Goal: Transaction & Acquisition: Purchase product/service

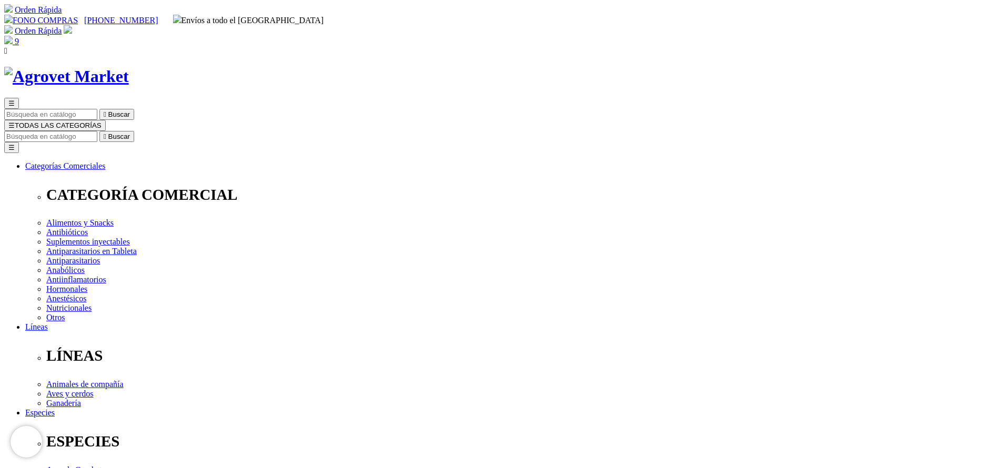
click at [589, 98] on div "☰  Buscar ☰ TODAS LAS CATEGORÍAS  Buscar Toggle navigation ☰ Categorías Comer…" at bounding box center [498, 428] width 989 height 661
click at [97, 131] on input "Buscar" at bounding box center [50, 136] width 93 height 11
type input "flora"
click at [99, 131] on button " Buscar" at bounding box center [116, 136] width 35 height 11
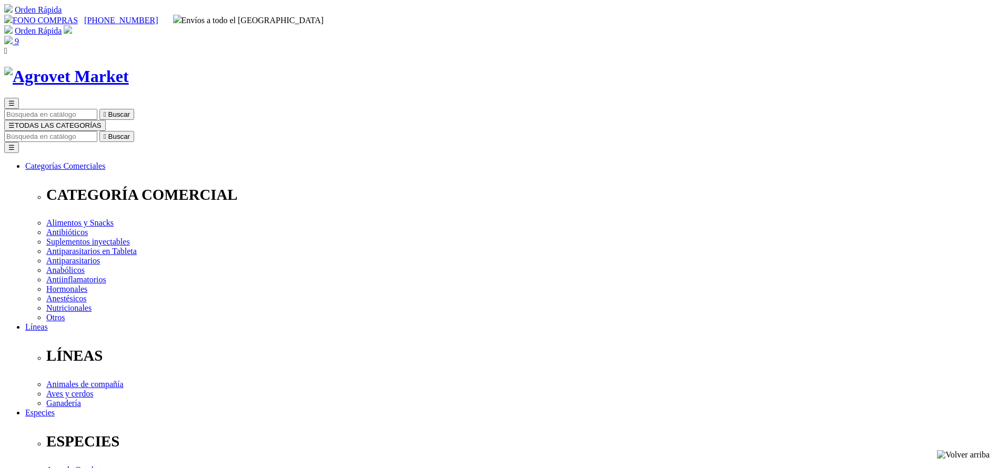
select select "84"
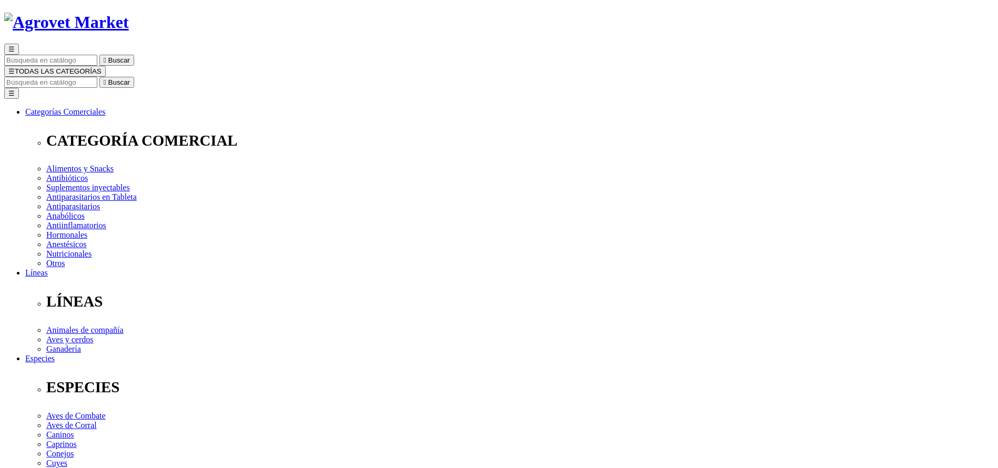
scroll to position [79, 0]
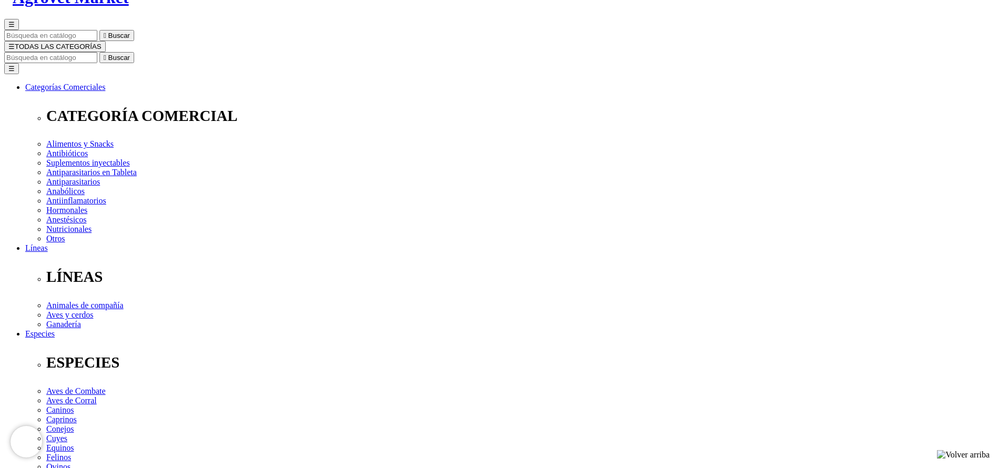
select select "84"
copy div "Floraviva® 12 Cepas Pasta - Vencimiento 31.10.2025"
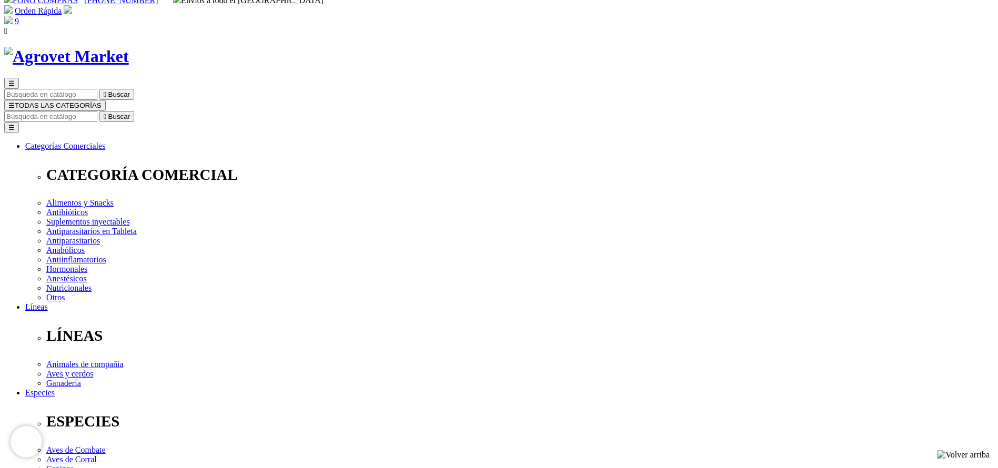
scroll to position [0, 0]
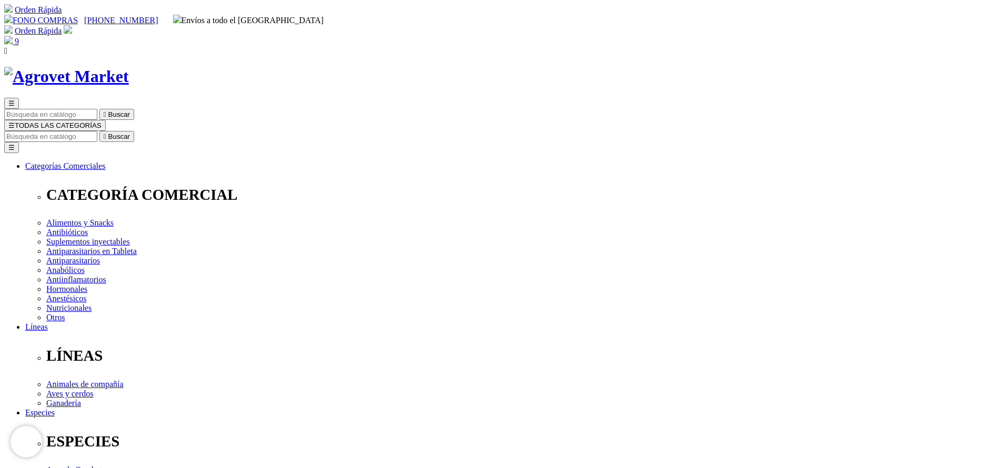
drag, startPoint x: 676, startPoint y: 49, endPoint x: 669, endPoint y: 52, distance: 7.1
click at [97, 131] on input "Buscar" at bounding box center [50, 136] width 93 height 11
type input "calcio"
click at [99, 131] on button " Buscar" at bounding box center [116, 136] width 35 height 11
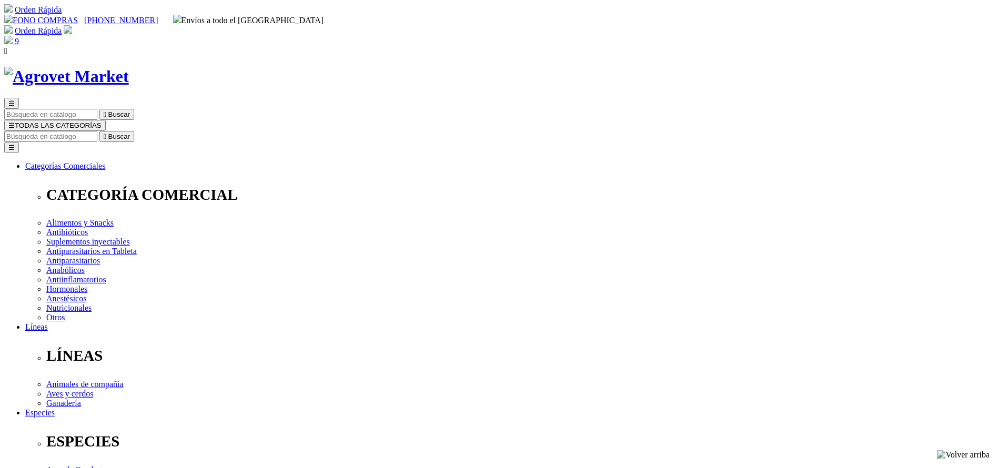
radio input "true"
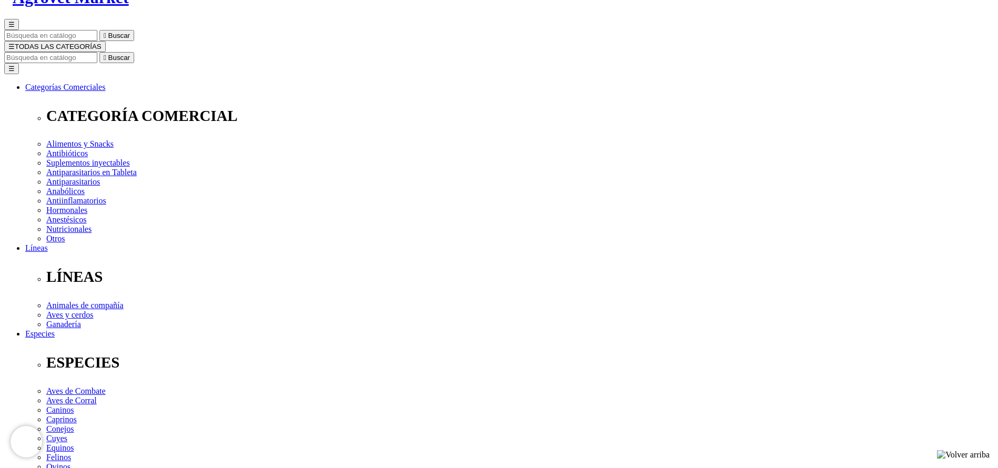
select select "9"
drag, startPoint x: 519, startPoint y: 139, endPoint x: 590, endPoint y: 138, distance: 71.0
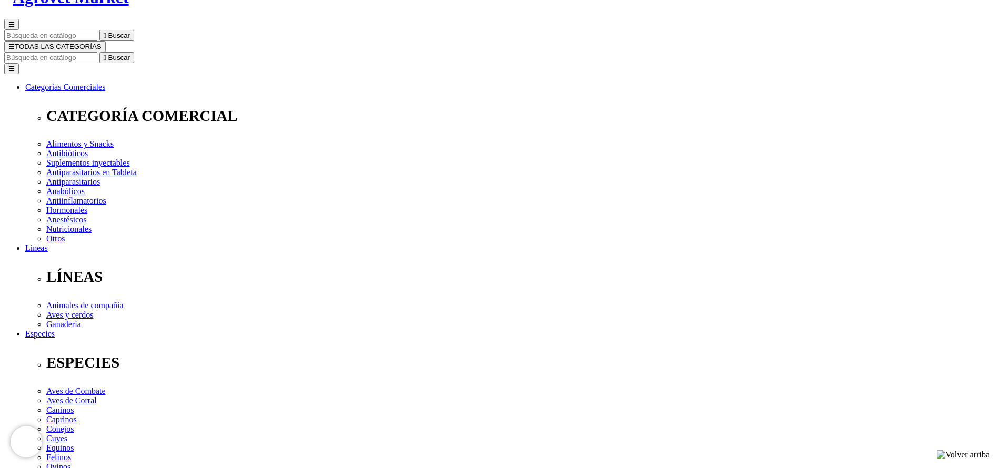
copy span "173.00"
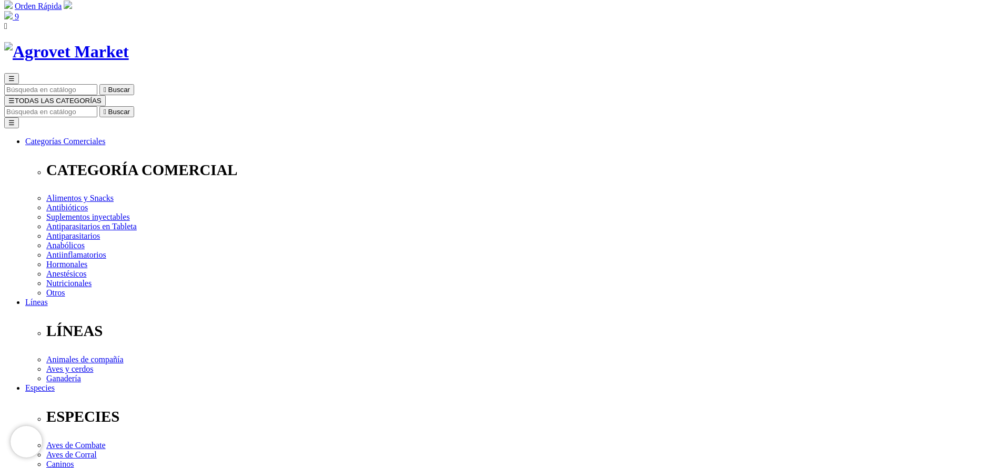
scroll to position [0, 0]
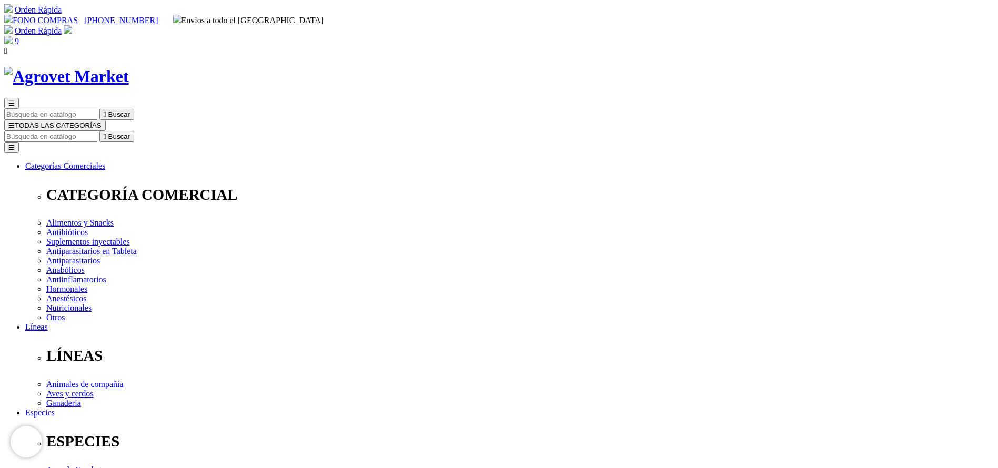
click at [97, 131] on input "Buscar" at bounding box center [50, 136] width 93 height 11
type input "CHICKVIT"
click at [99, 131] on button " Buscar" at bounding box center [116, 136] width 35 height 11
click at [97, 131] on input "CHICKVIT" at bounding box center [50, 136] width 93 height 11
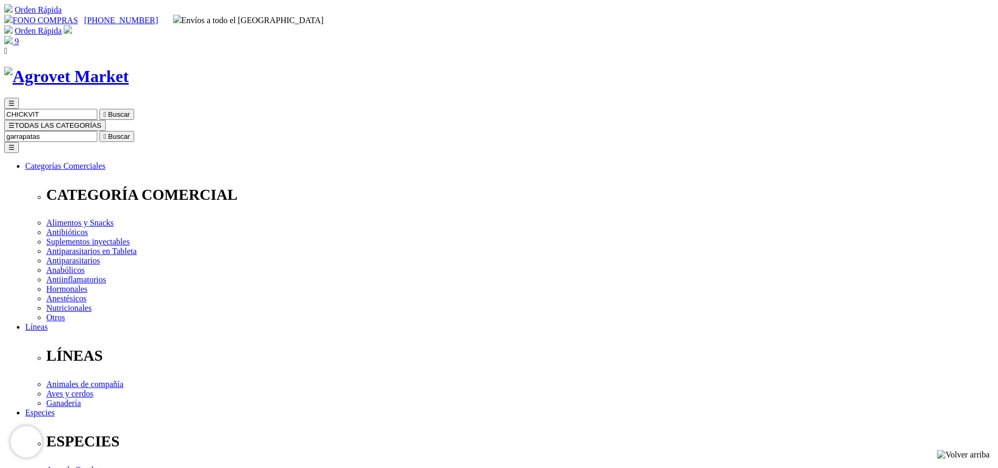
type input "garrapatas"
click at [99, 131] on button " Buscar" at bounding box center [116, 136] width 35 height 11
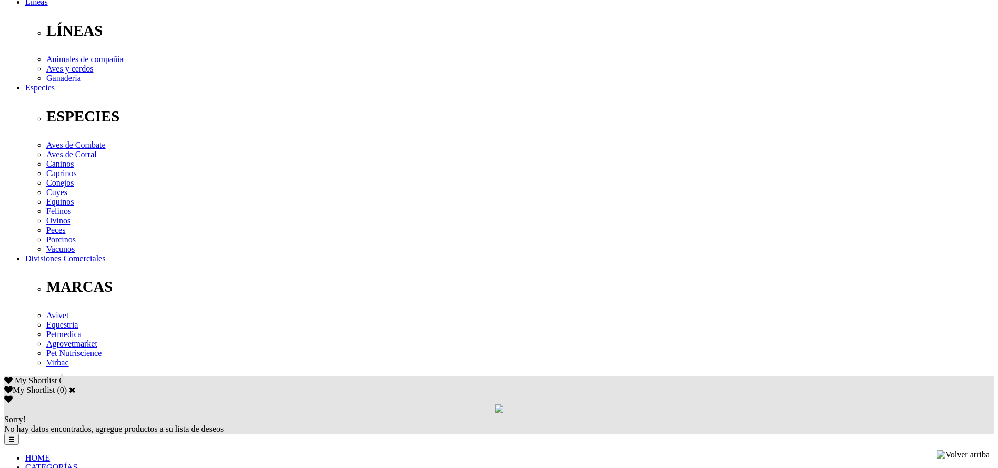
scroll to position [394, 0]
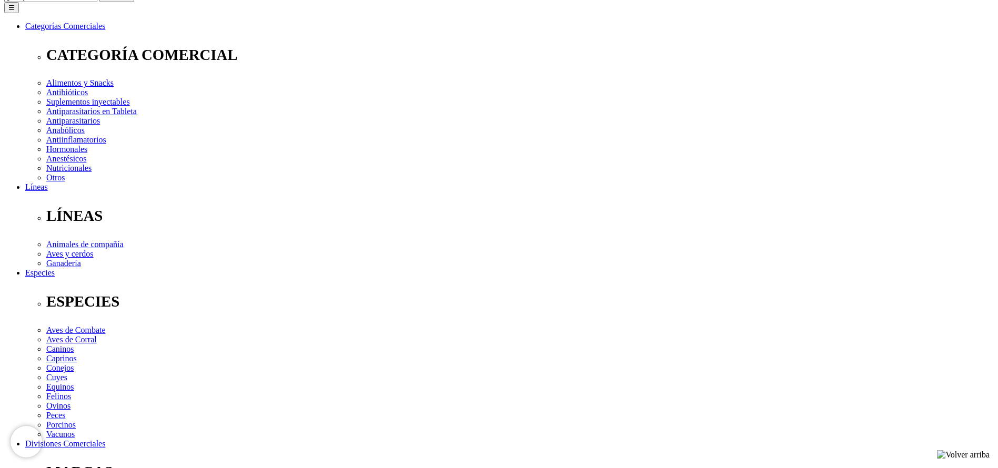
scroll to position [394, 0]
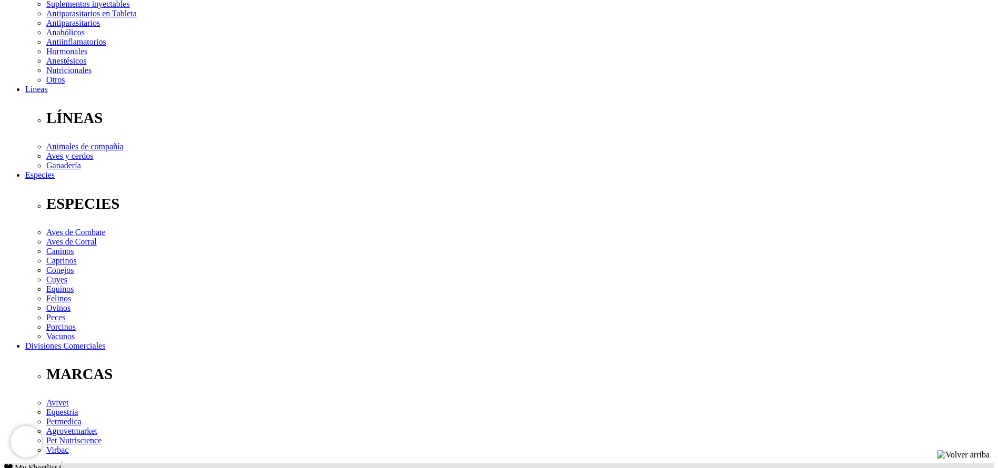
scroll to position [473, 0]
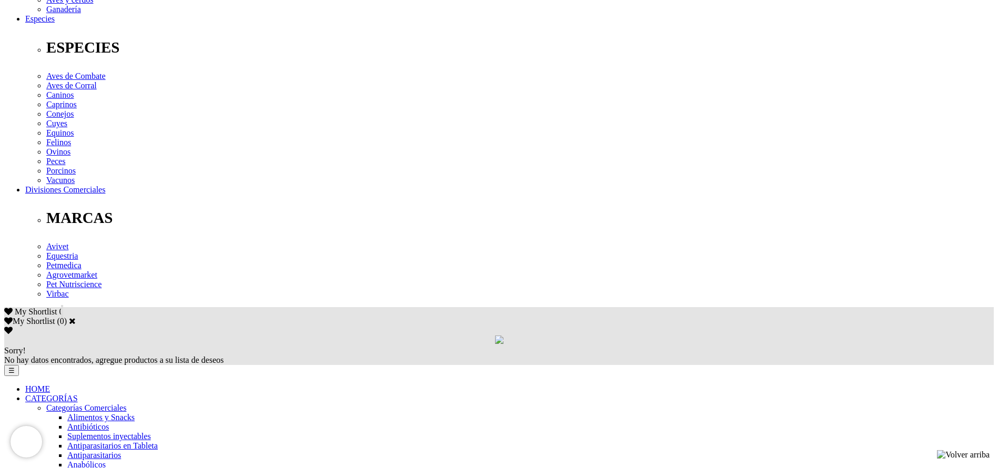
scroll to position [394, 0]
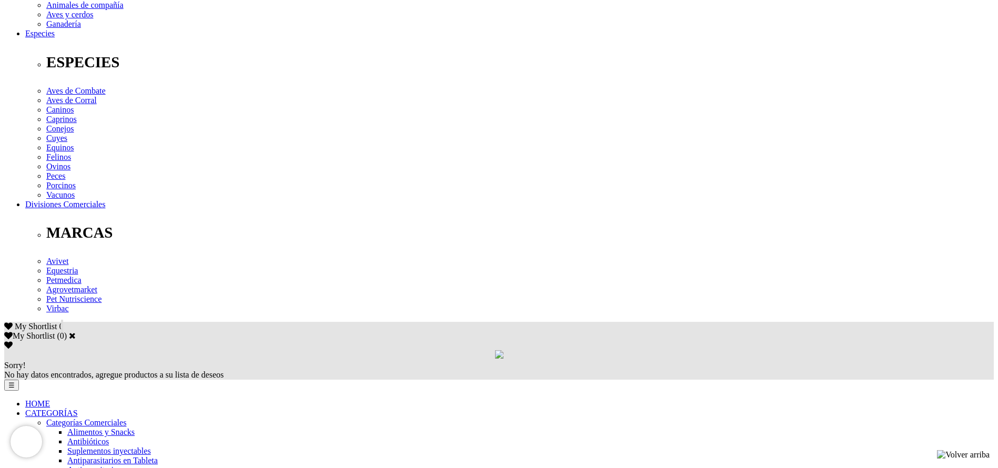
scroll to position [394, 0]
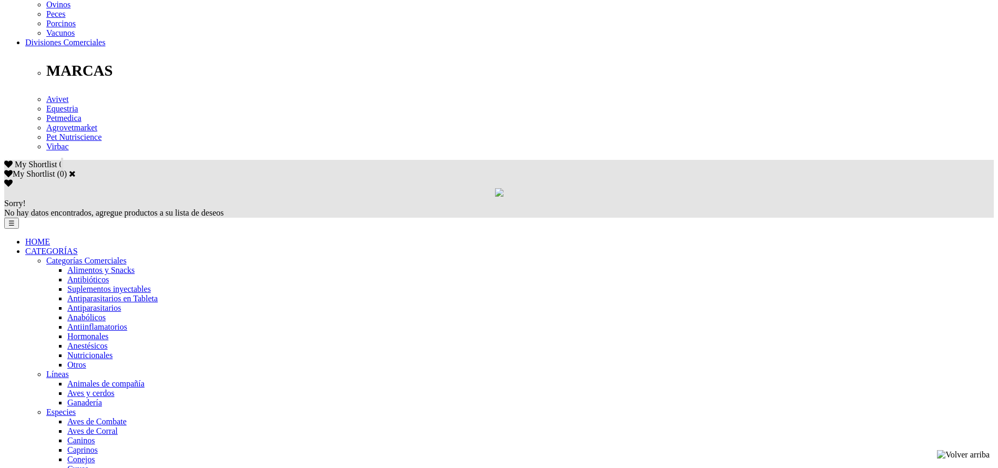
scroll to position [552, 0]
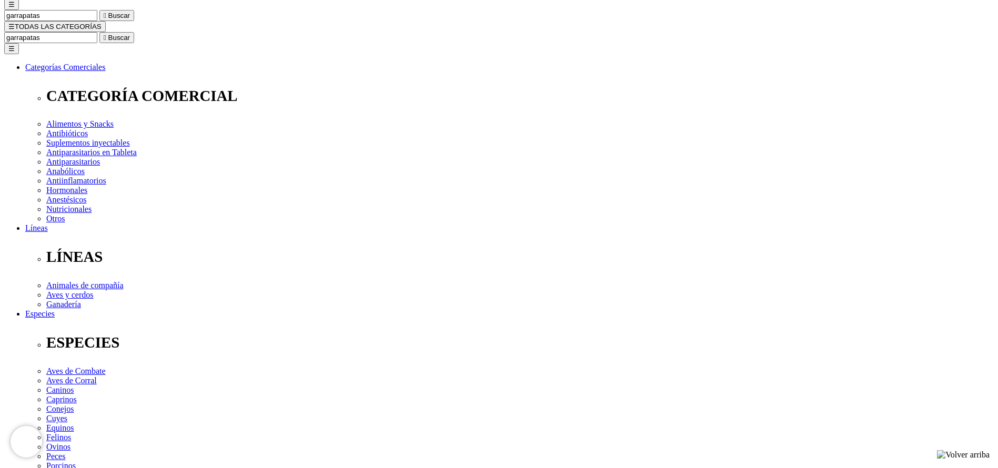
scroll to position [14, 0]
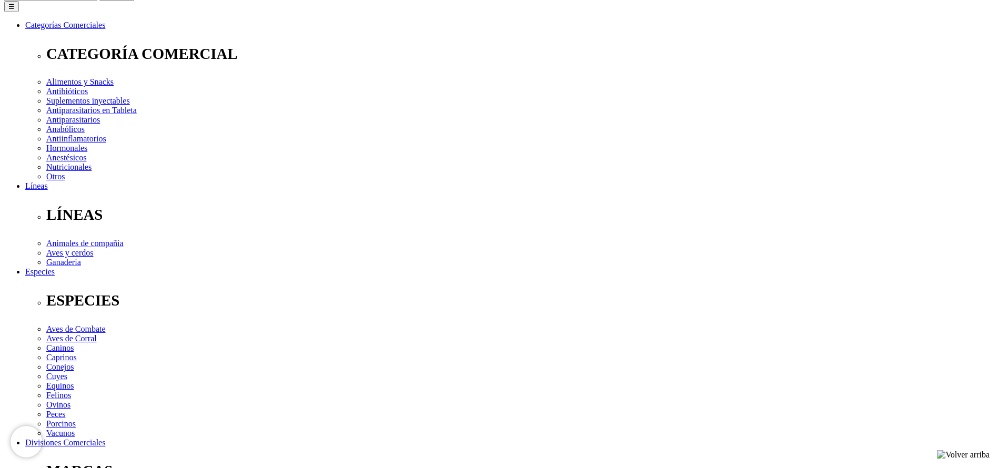
scroll to position [237, 0]
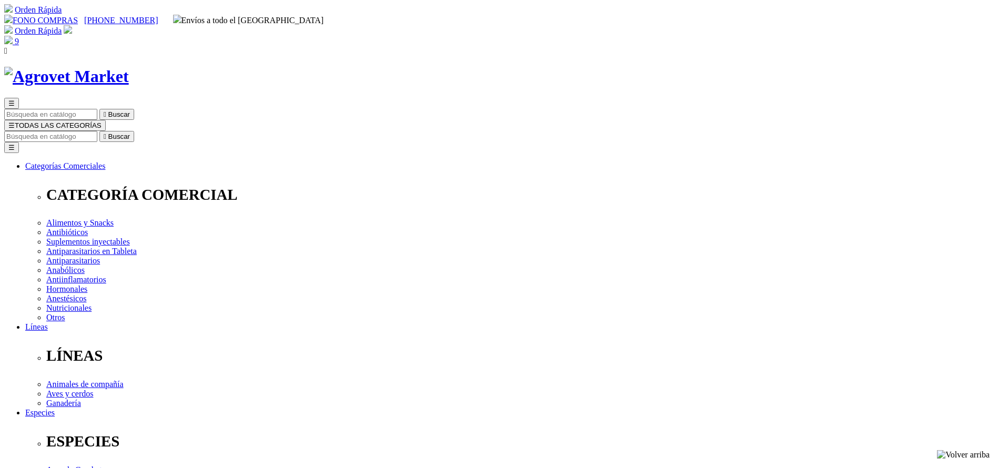
copy div "Eprimec IS"
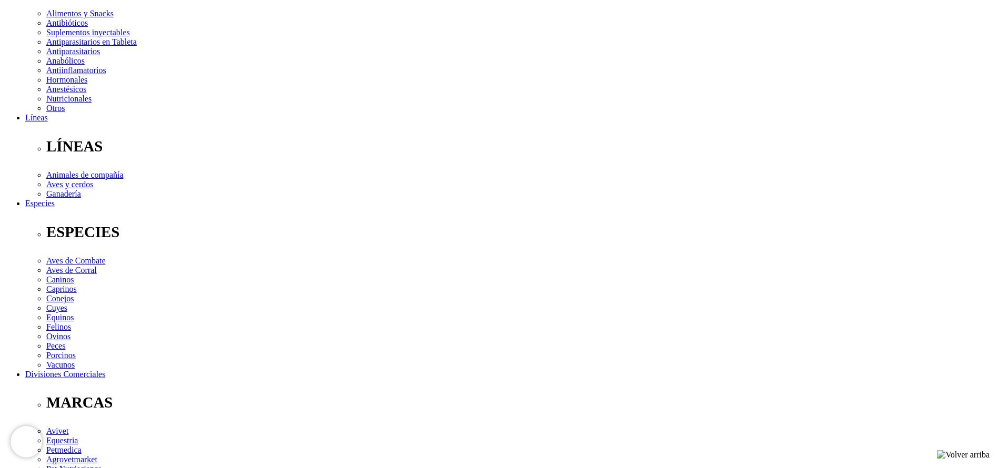
scroll to position [316, 0]
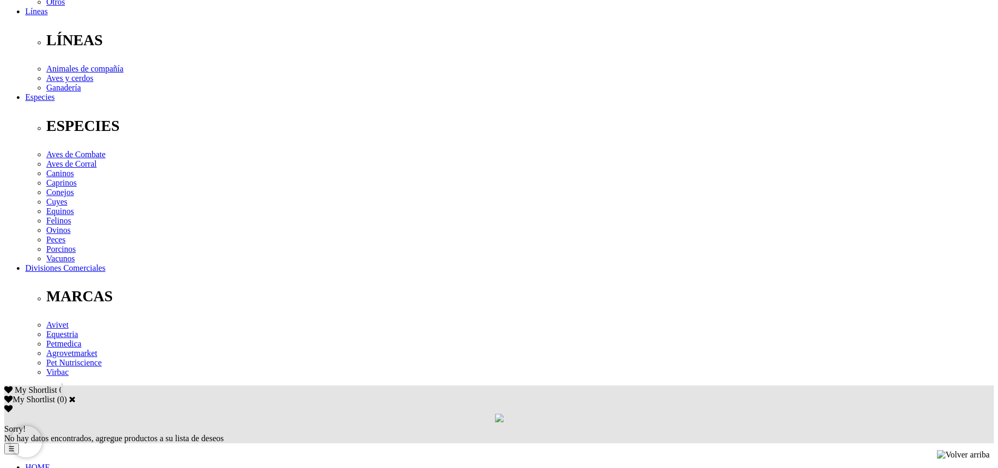
copy div "Para el tratamiento y el control de infecciones parasitarias causadas por forma…"
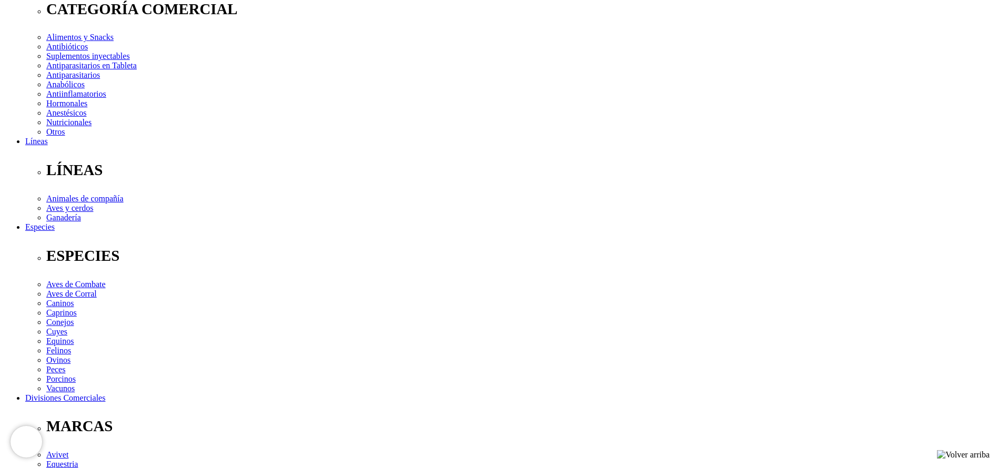
scroll to position [0, 0]
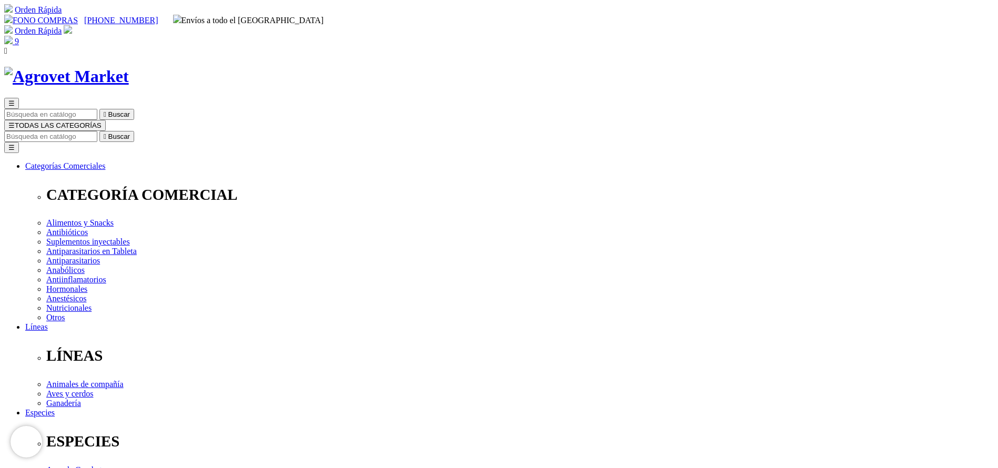
click at [97, 131] on input "Buscar" at bounding box center [50, 136] width 93 height 11
paste input "carbonato de calcio"
type input "carbonato de calcio"
click at [99, 131] on button " Buscar" at bounding box center [116, 136] width 35 height 11
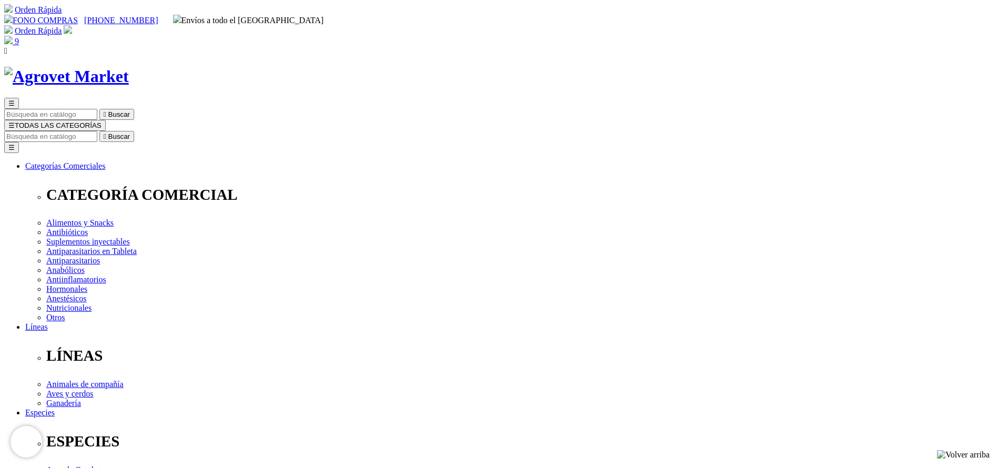
click at [97, 131] on input "Buscar" at bounding box center [50, 136] width 93 height 11
type input "go native"
click at [99, 131] on button " Buscar" at bounding box center [116, 136] width 35 height 11
drag, startPoint x: 604, startPoint y: 326, endPoint x: 590, endPoint y: 335, distance: 16.8
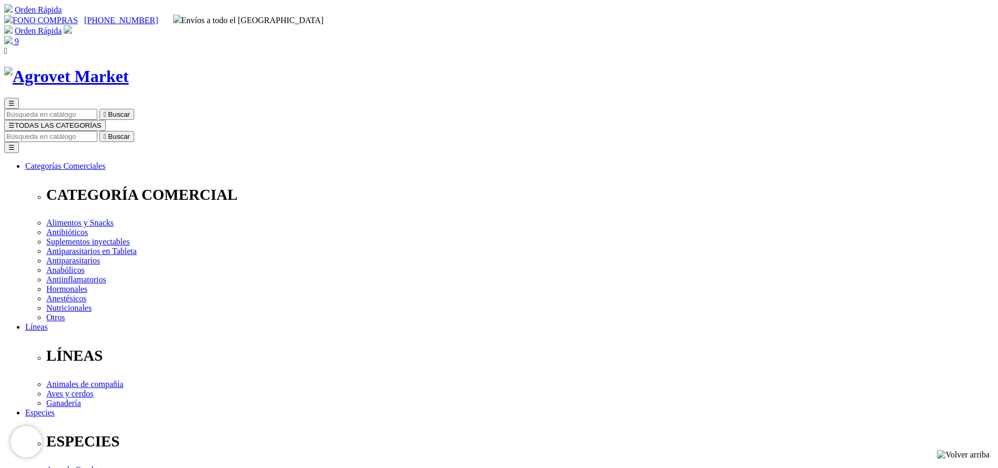
select select "390"
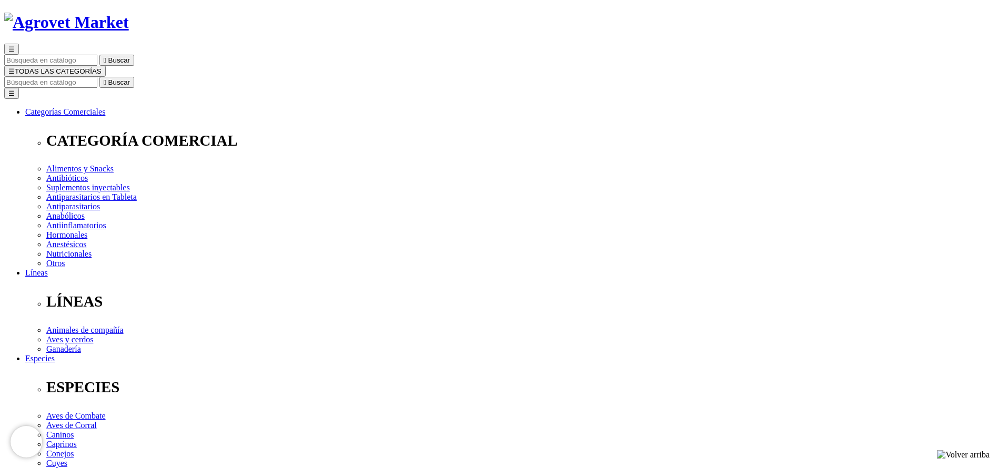
scroll to position [79, 0]
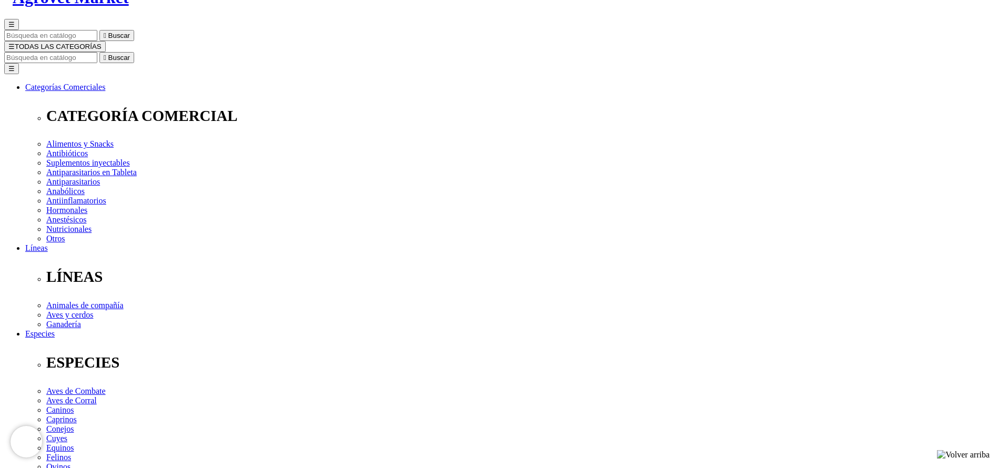
select select "390"
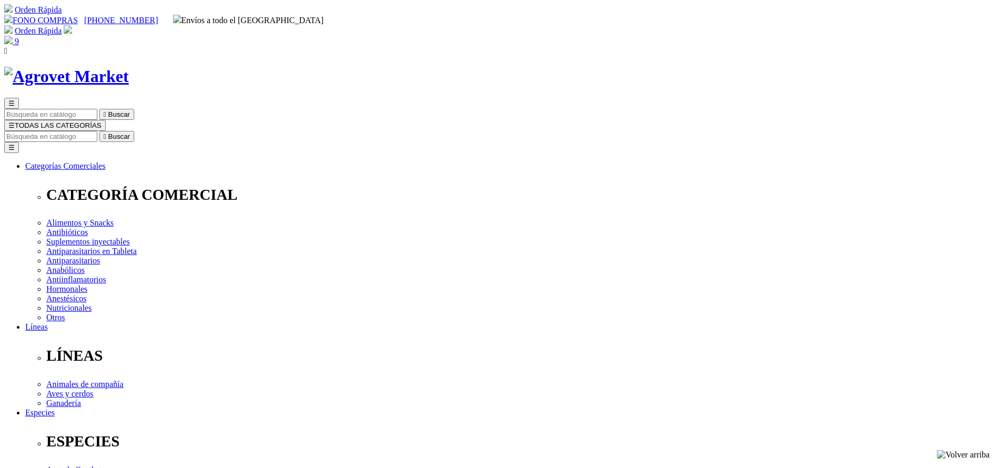
select select "390"
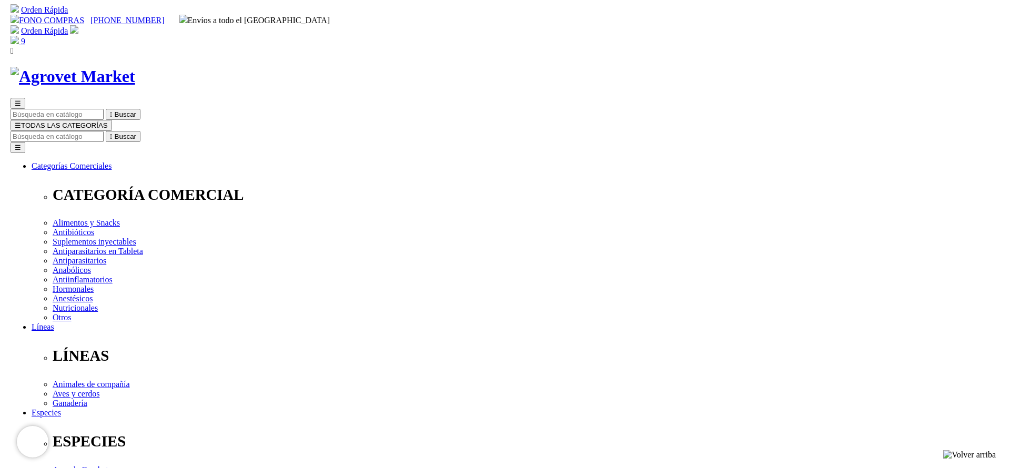
scroll to position [79, 0]
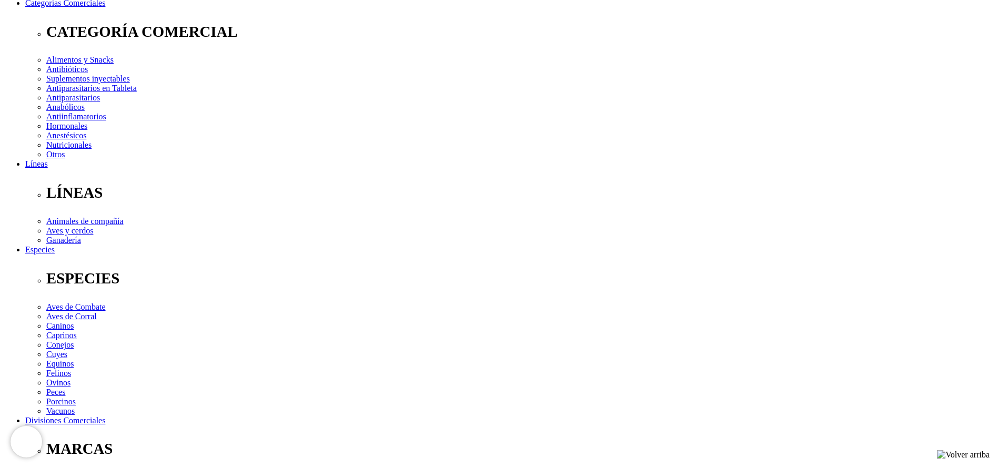
scroll to position [158, 0]
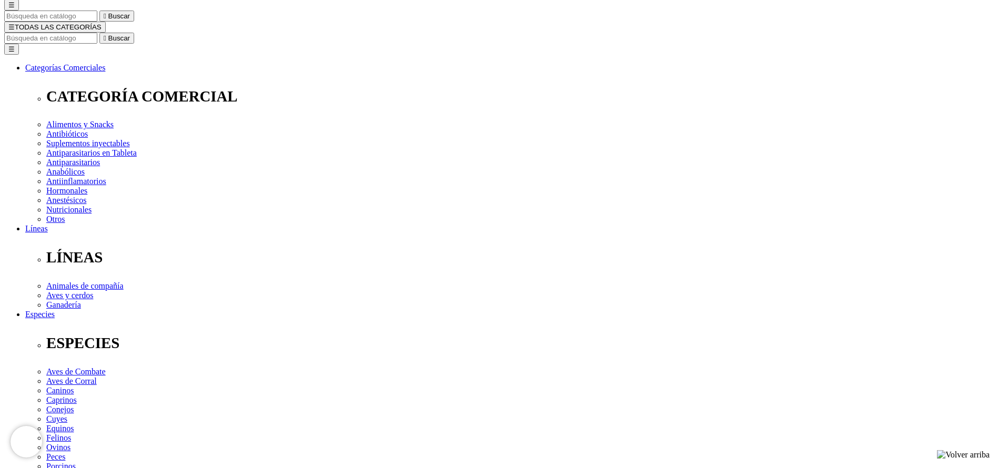
scroll to position [0, 0]
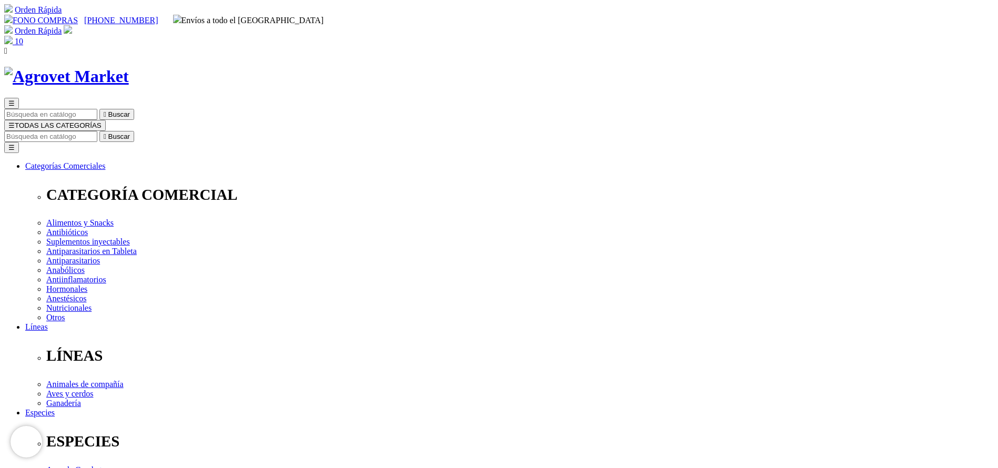
click at [97, 131] on input "Buscar" at bounding box center [50, 136] width 93 height 11
type input "aminopl"
click at [99, 131] on button " Buscar" at bounding box center [116, 136] width 35 height 11
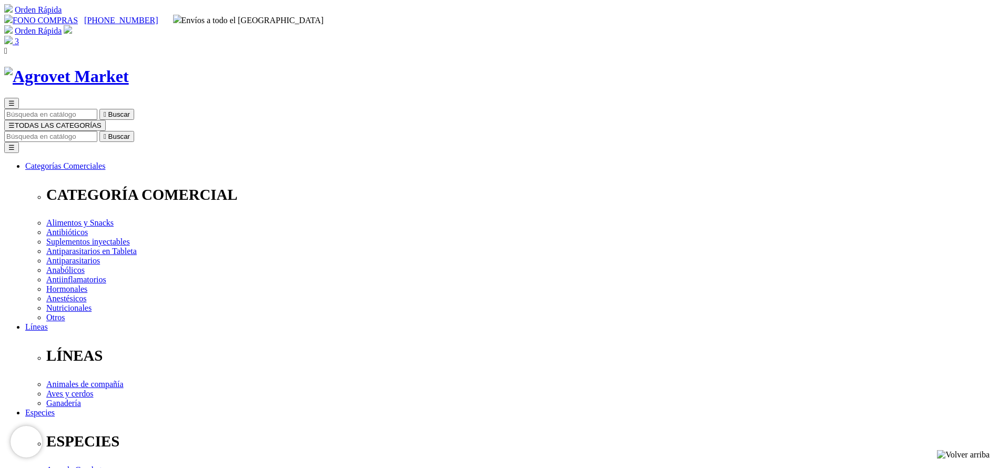
copy div "Aminoplex® Forte"
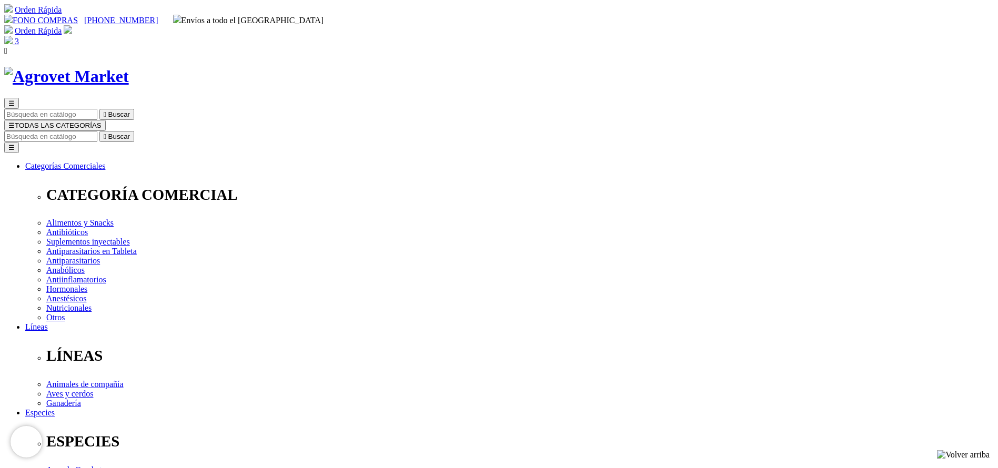
select select "12"
click at [97, 131] on input "Buscar" at bounding box center [50, 136] width 93 height 11
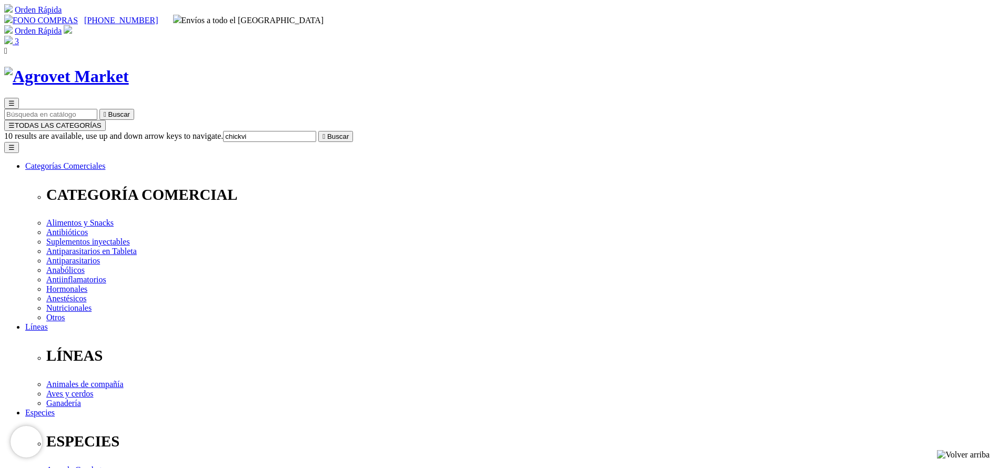
type input "chickvi"
click at [318, 131] on button " Buscar" at bounding box center [335, 136] width 35 height 11
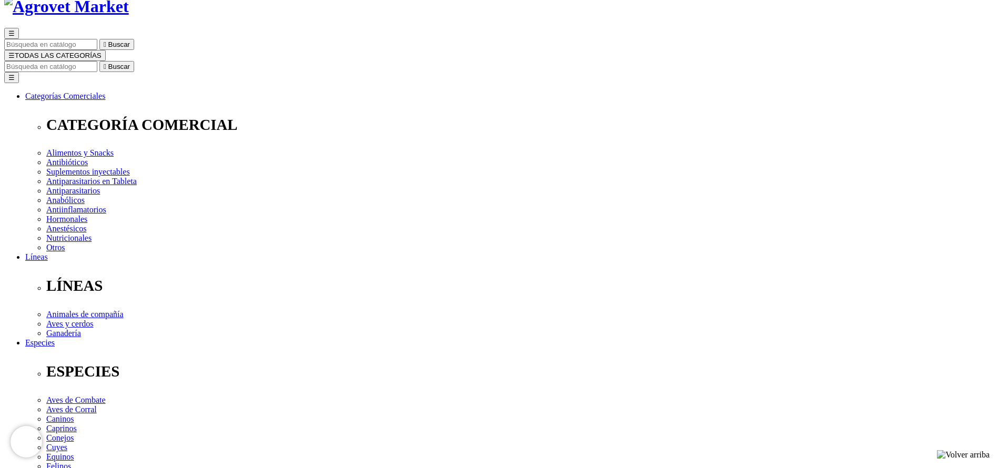
scroll to position [237, 0]
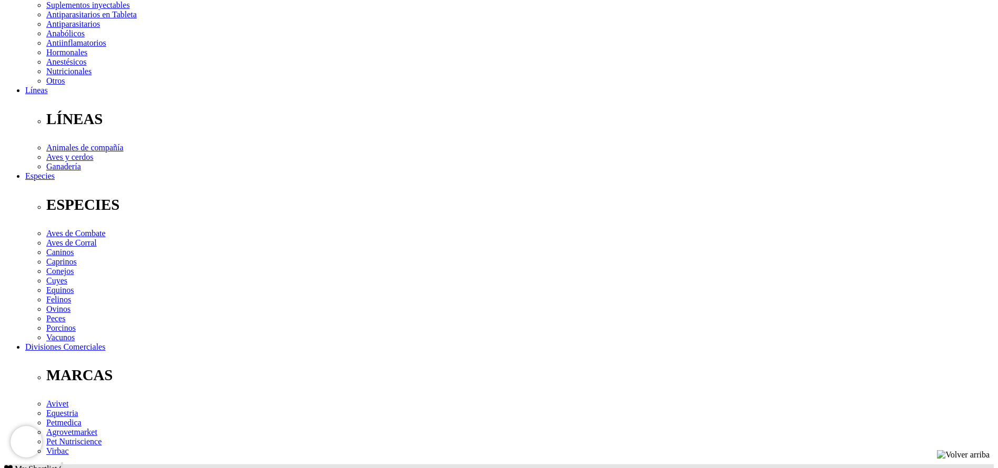
drag, startPoint x: 247, startPoint y: 330, endPoint x: 295, endPoint y: 333, distance: 47.9
copy p "Vitamina C"
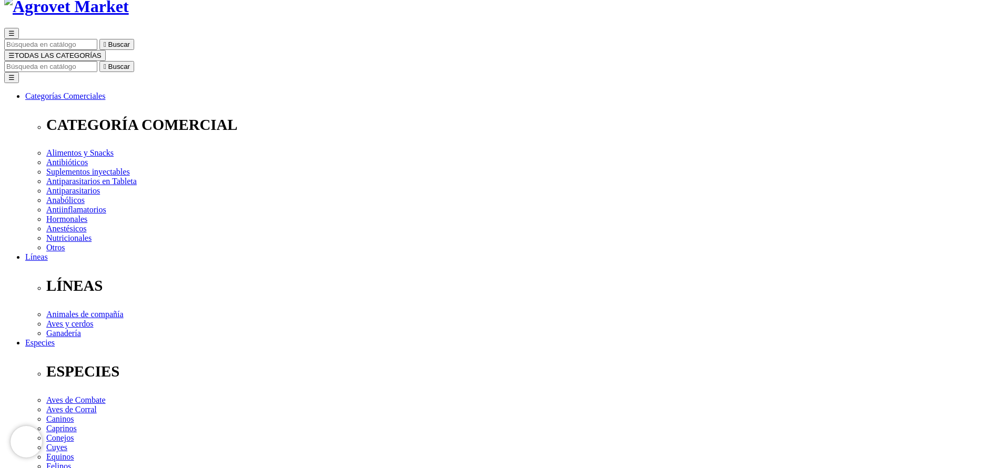
scroll to position [0, 0]
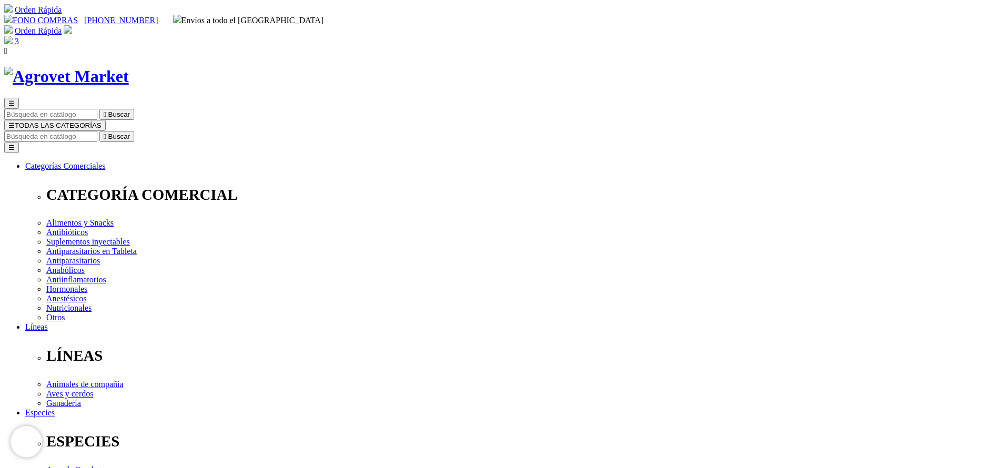
click at [97, 131] on input "Buscar" at bounding box center [50, 136] width 93 height 11
paste input "Vitamina C"
type input "Vitamina C"
click at [99, 131] on button " Buscar" at bounding box center [116, 136] width 35 height 11
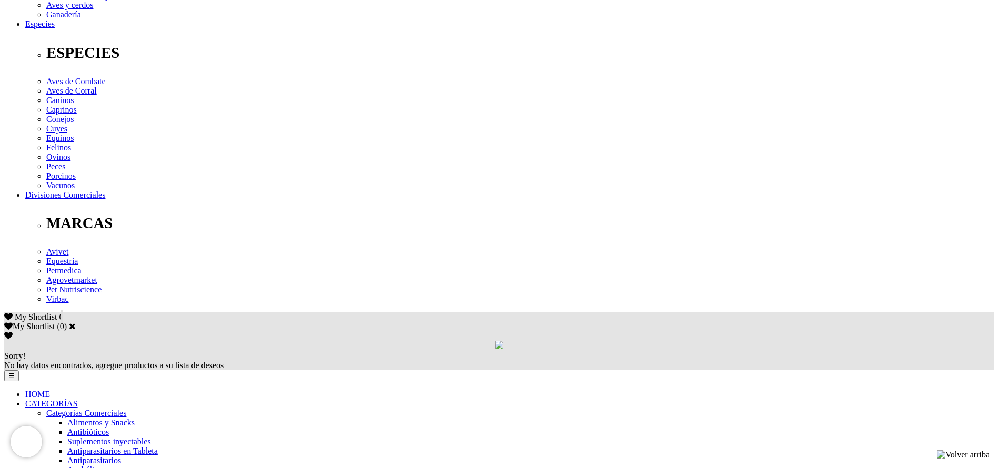
scroll to position [394, 0]
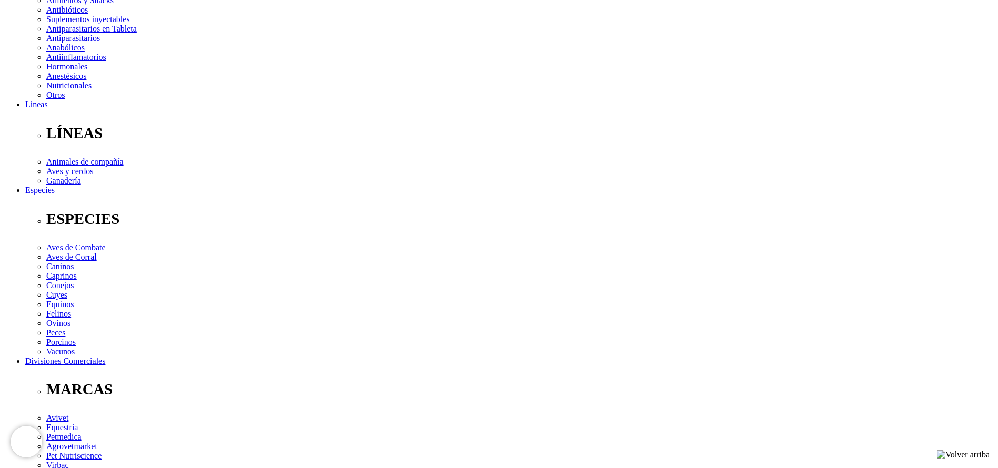
scroll to position [237, 0]
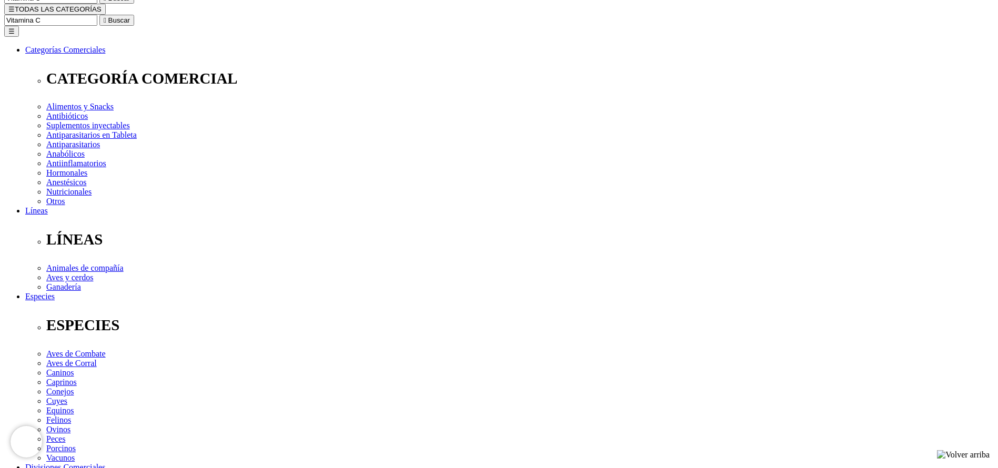
scroll to position [394, 0]
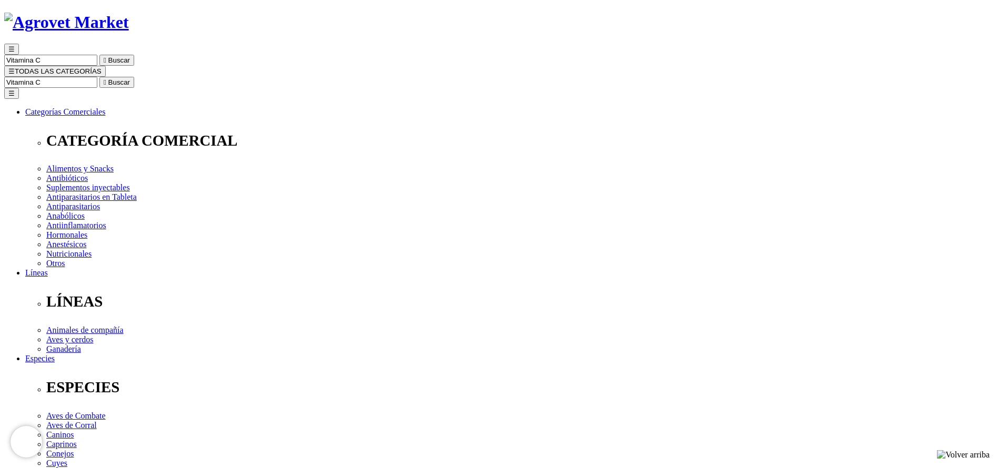
scroll to position [79, 0]
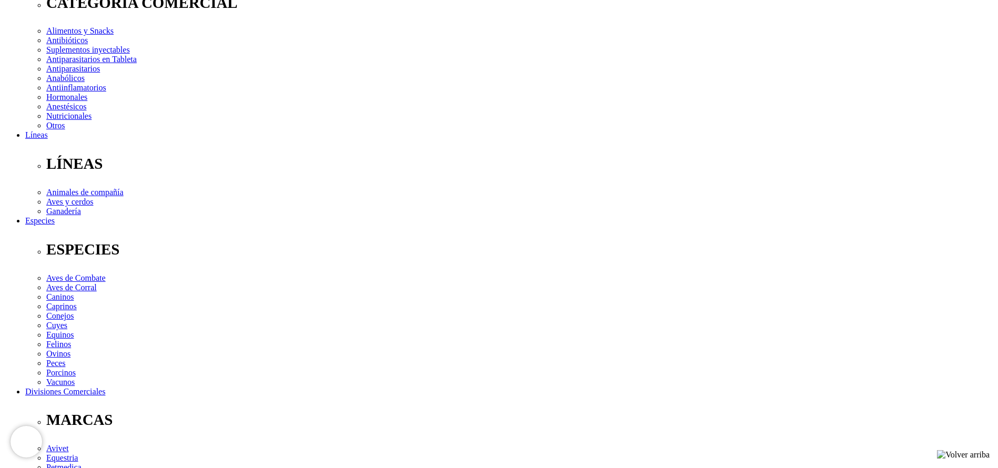
scroll to position [394, 0]
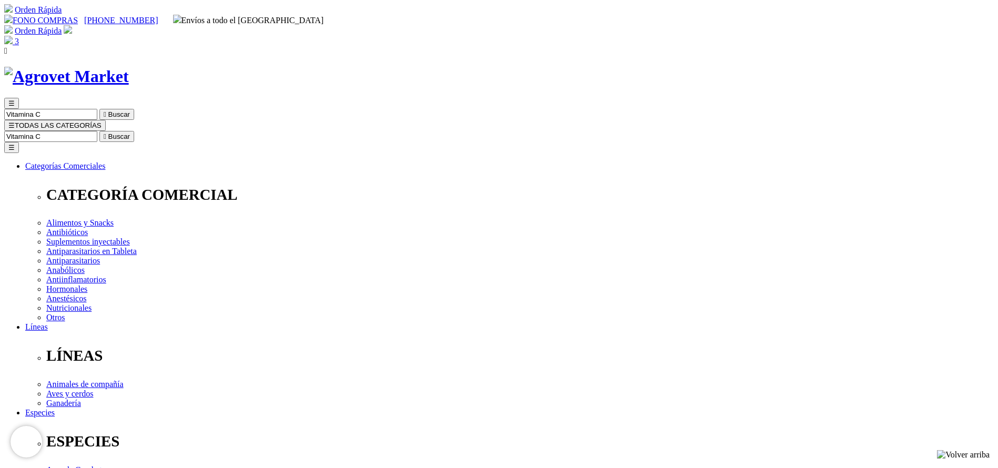
scroll to position [79, 0]
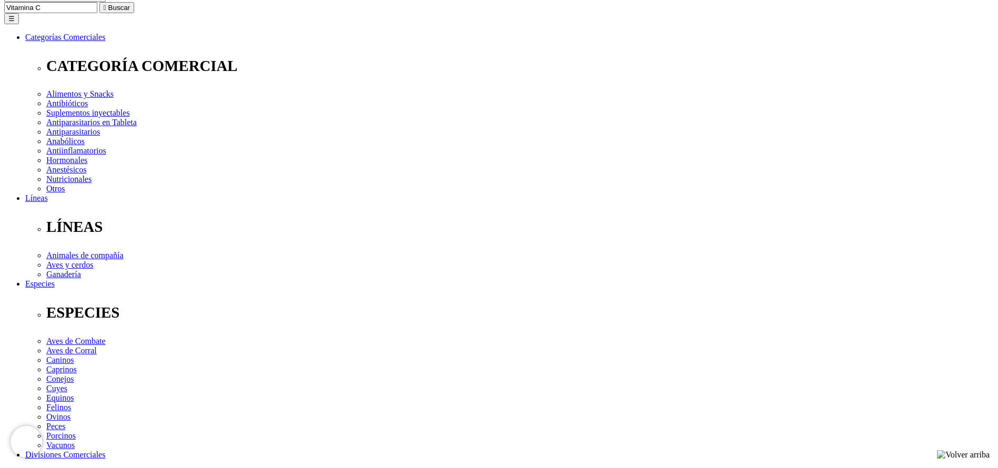
scroll to position [316, 0]
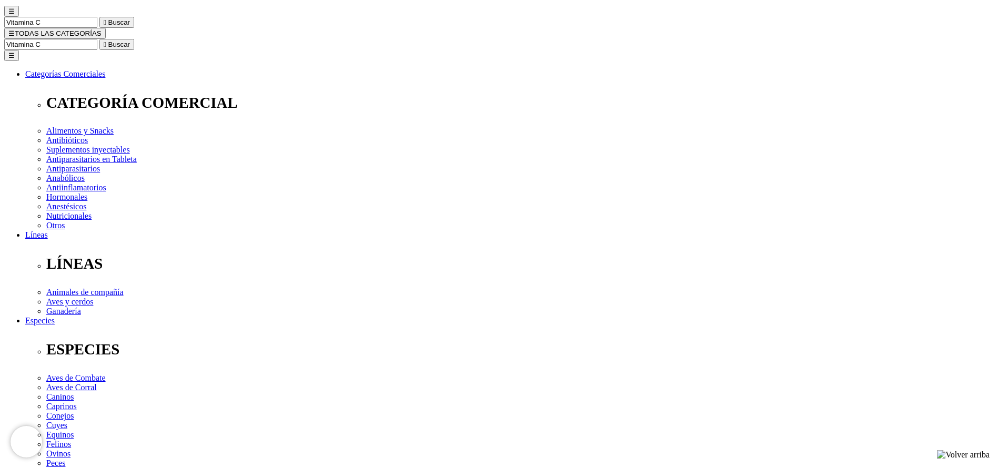
scroll to position [316, 0]
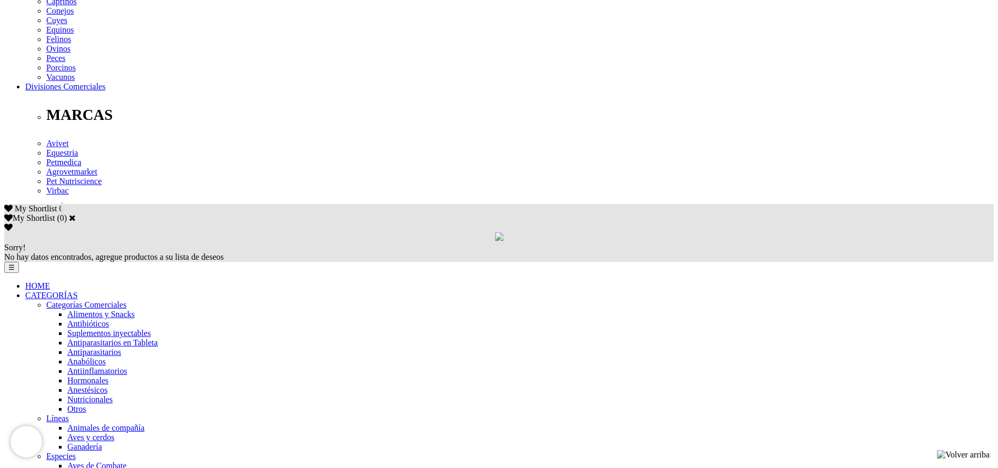
scroll to position [552, 0]
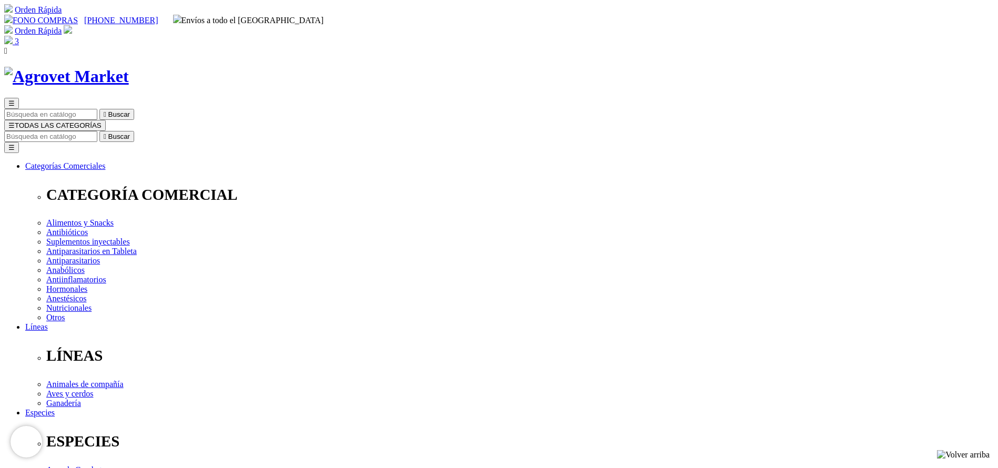
click at [97, 131] on input "Buscar" at bounding box center [50, 136] width 93 height 11
type input "[DEMOGRAPHIC_DATA]"
click at [99, 131] on button " Buscar" at bounding box center [116, 136] width 35 height 11
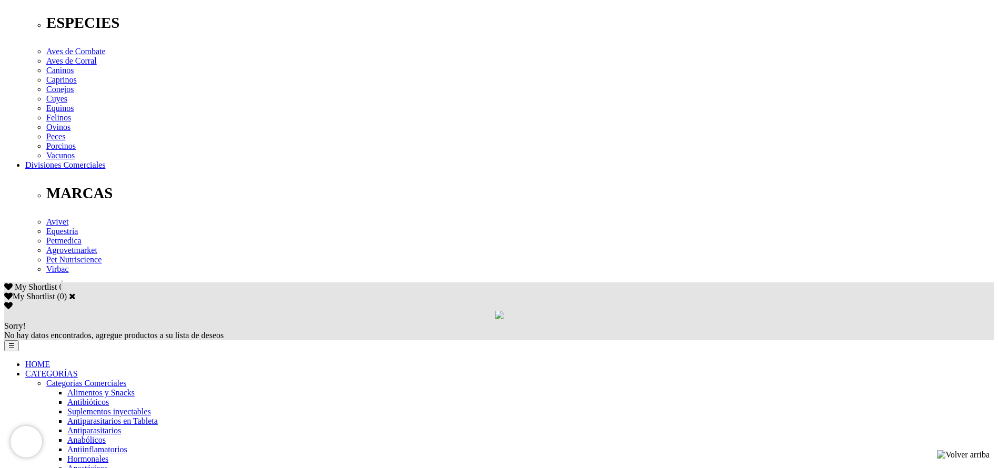
scroll to position [394, 0]
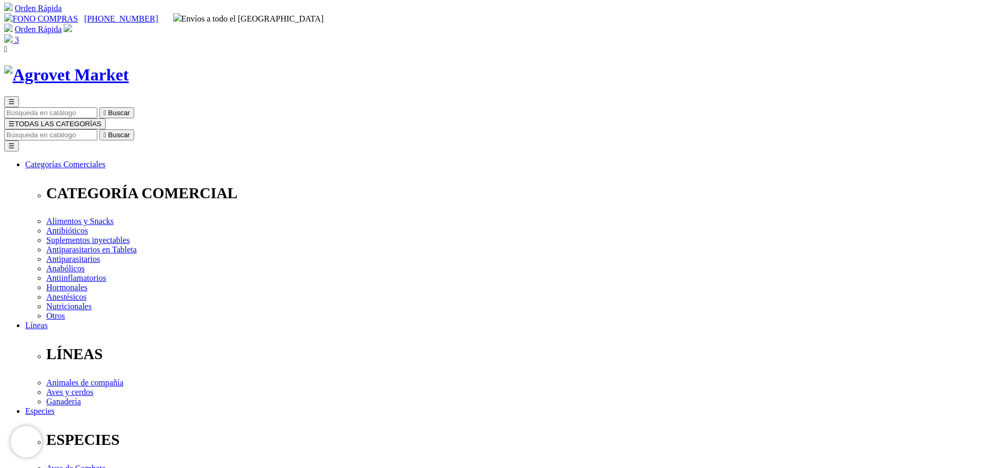
scroll to position [0, 0]
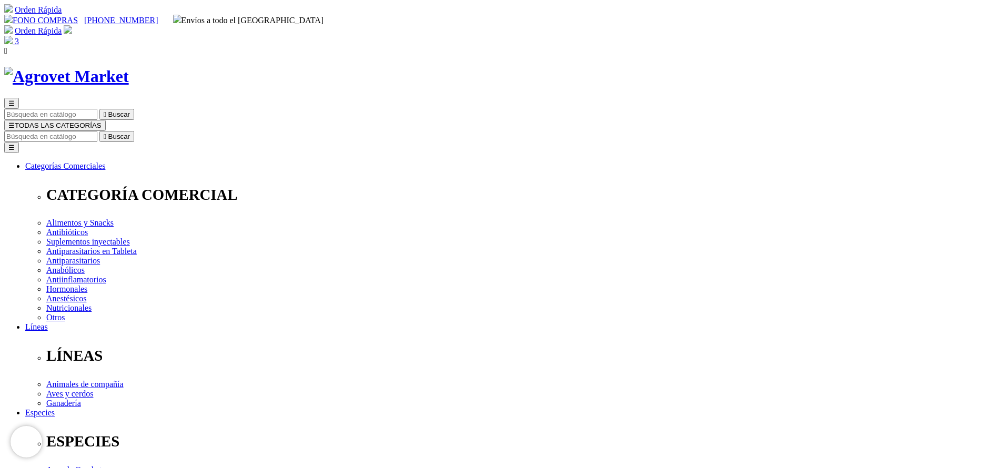
click at [97, 131] on input "Buscar" at bounding box center [50, 136] width 93 height 11
type input "ascor"
click at [159, 131] on button " Buscar" at bounding box center [176, 136] width 35 height 11
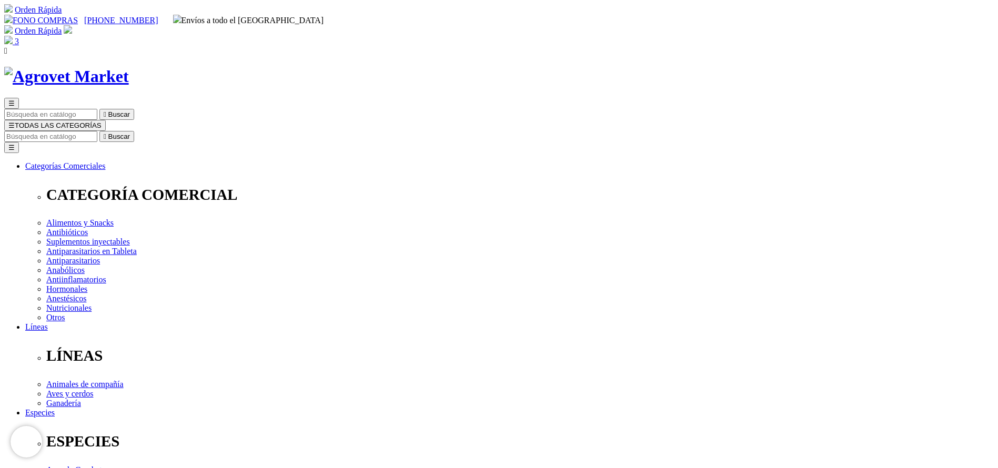
copy div "Probiolyte® WS"
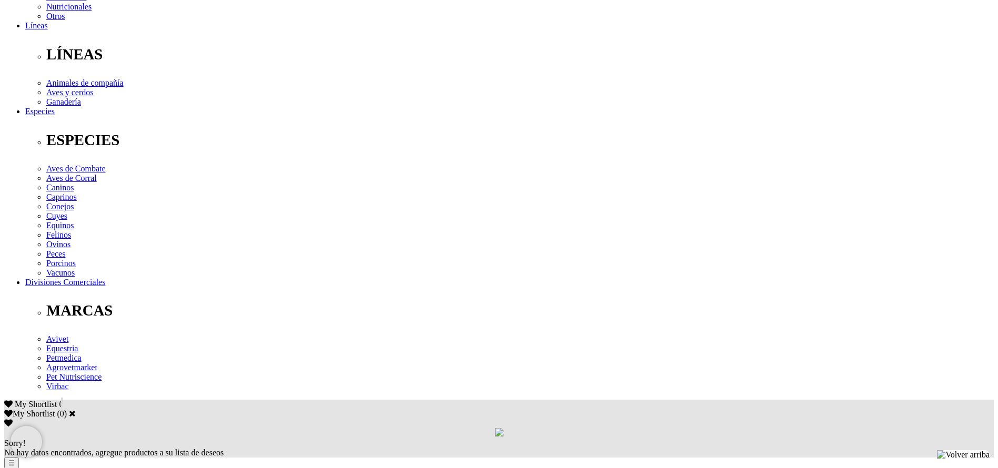
scroll to position [158, 0]
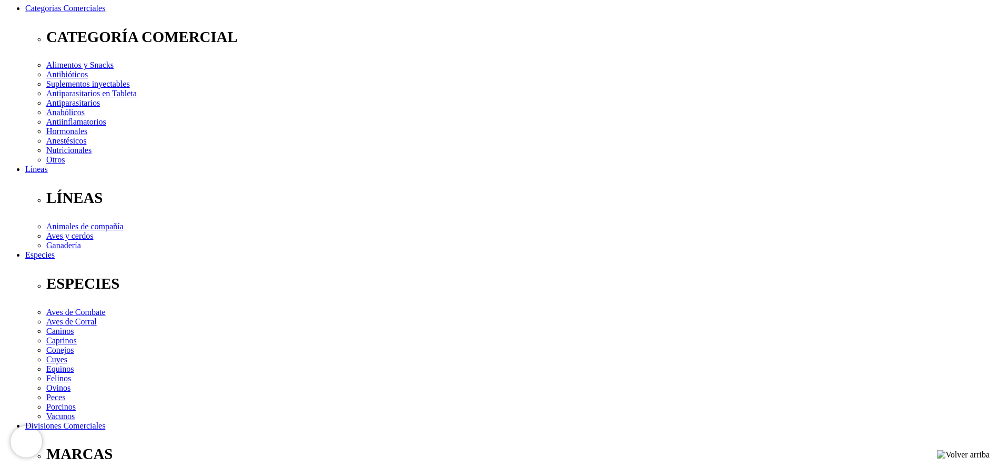
drag, startPoint x: 624, startPoint y: 111, endPoint x: 645, endPoint y: 125, distance: 25.4
copy p "itaminas, Minerales, Electrolitos, Aminoácidos y Probióticos"
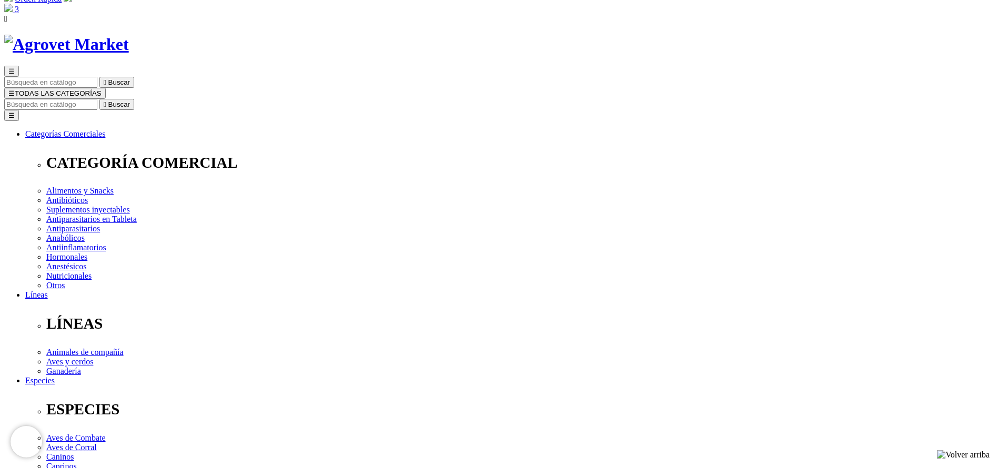
scroll to position [0, 0]
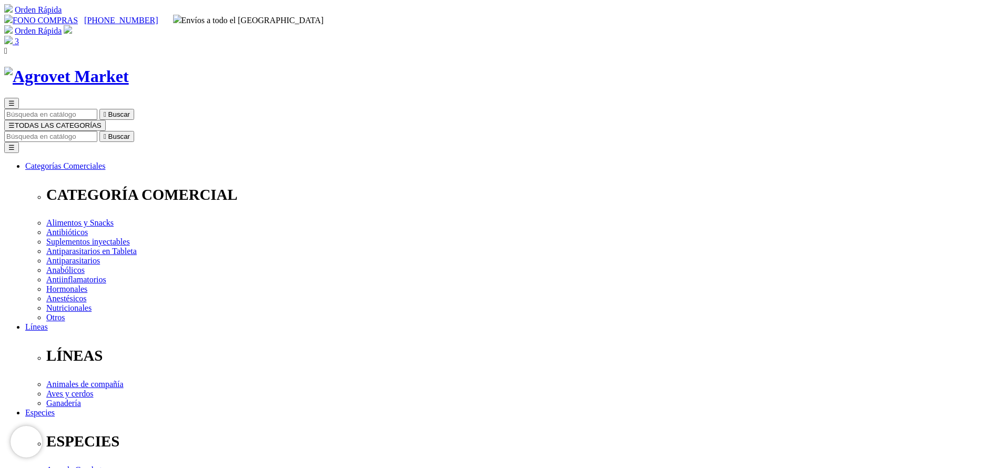
click at [97, 131] on input "Buscar" at bounding box center [50, 136] width 93 height 11
type input "trive"
click at [99, 131] on button " Buscar" at bounding box center [116, 136] width 35 height 11
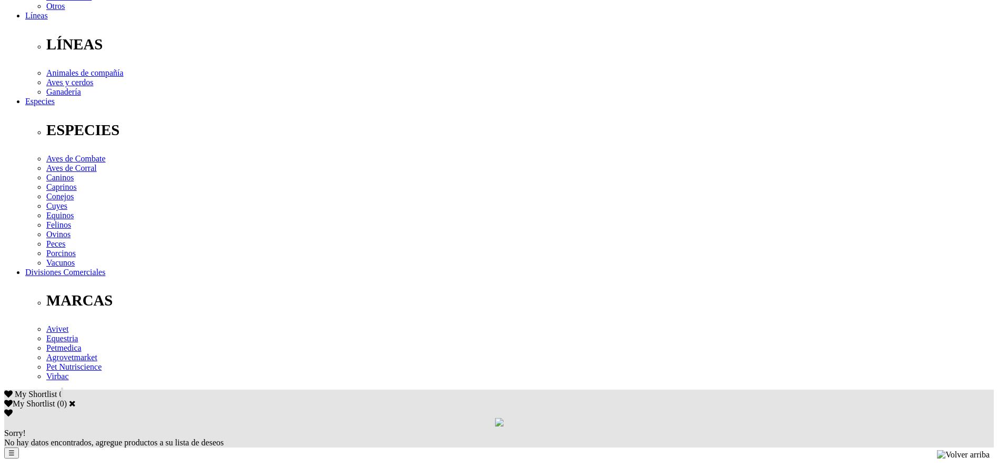
scroll to position [316, 0]
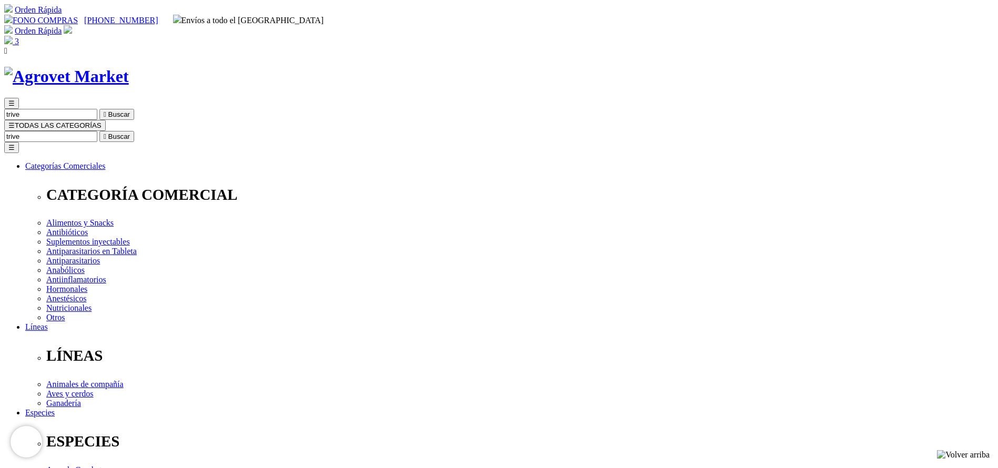
copy div "Triventor® 4"
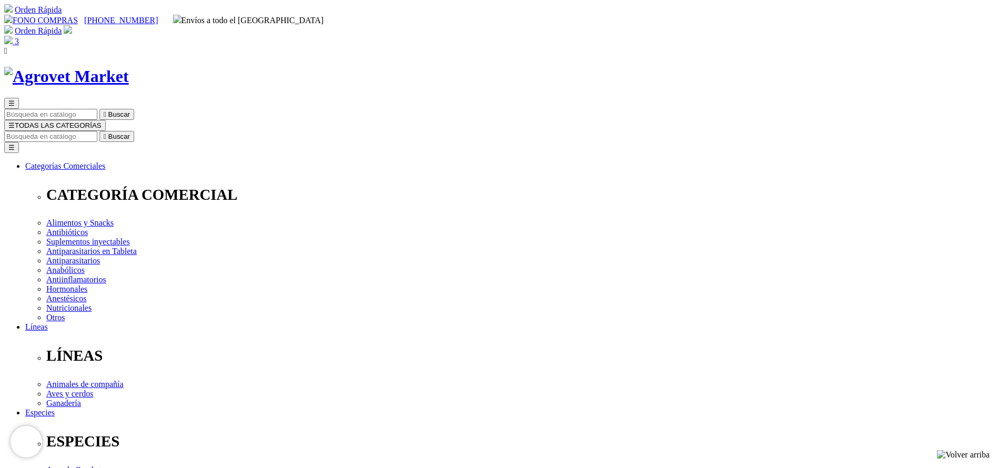
click at [97, 131] on input "Buscar" at bounding box center [50, 136] width 93 height 11
type input "boos"
click at [99, 131] on button " Buscar" at bounding box center [116, 136] width 35 height 11
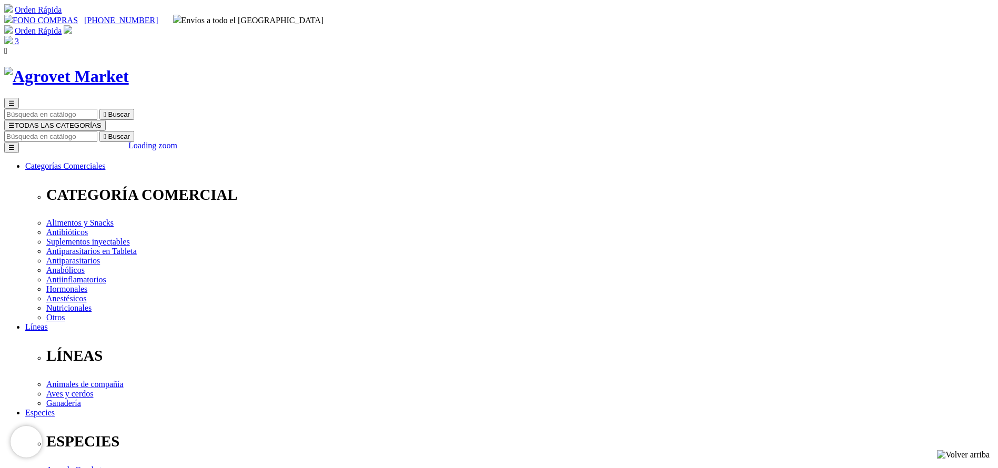
copy div "Booster® RN Terneros"
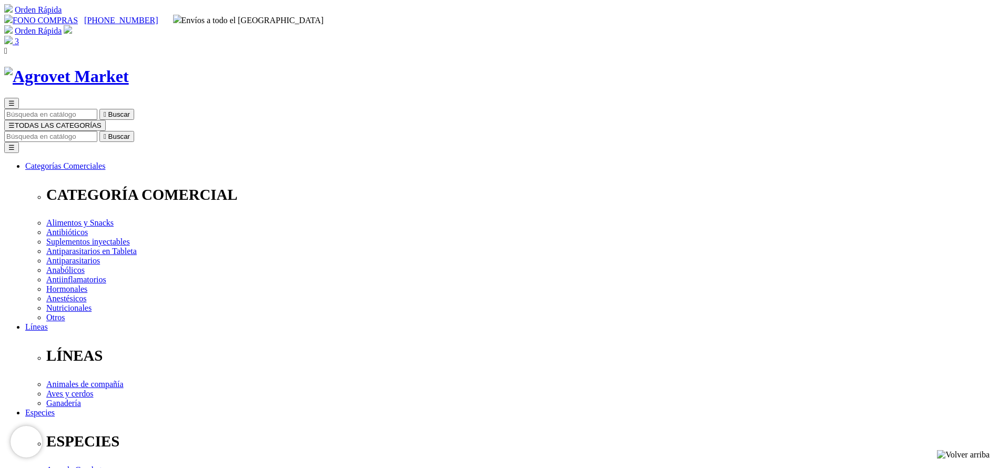
copy div "Triverfén® 22.2"
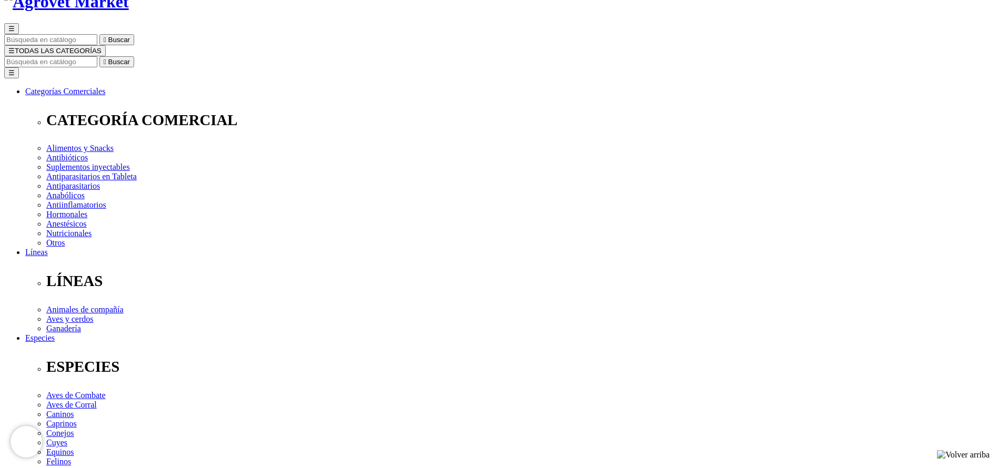
scroll to position [237, 0]
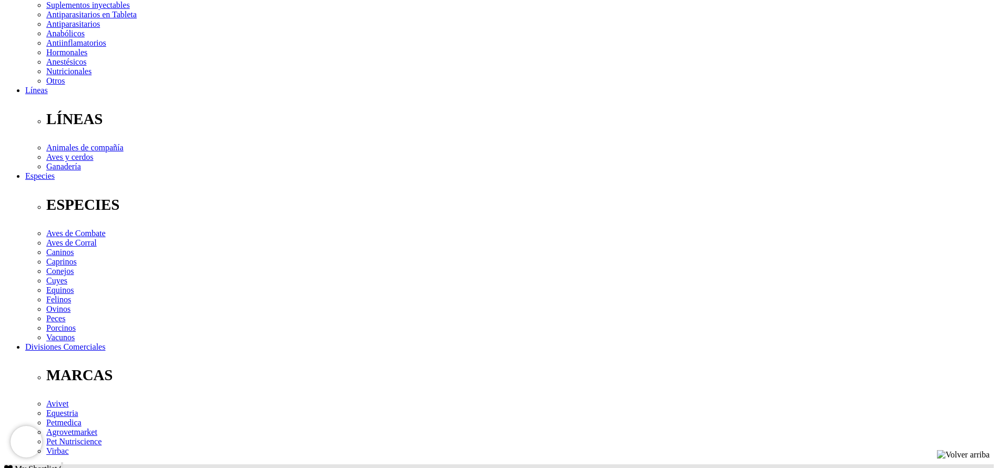
copy div "Triclabendazol 120 mg, Ivermectina 2 mg, Fenbendazol 100 mg, excipientes c.s.p.…"
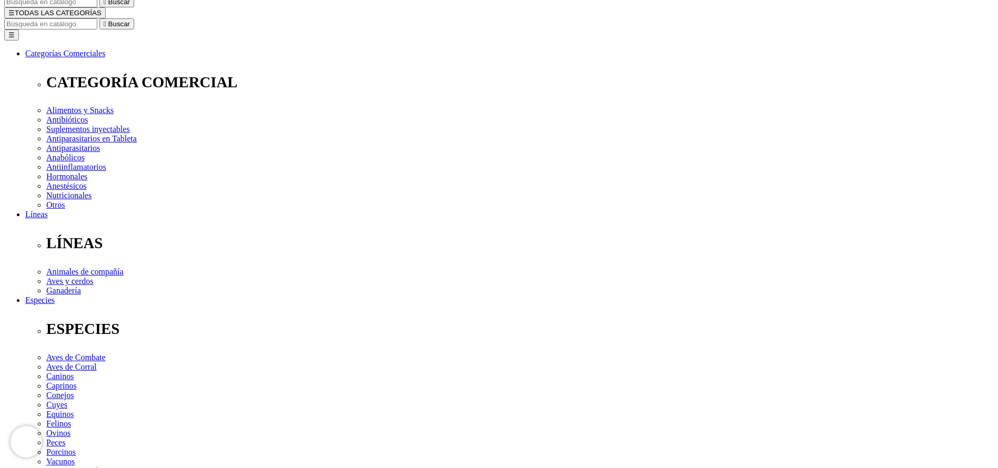
scroll to position [0, 0]
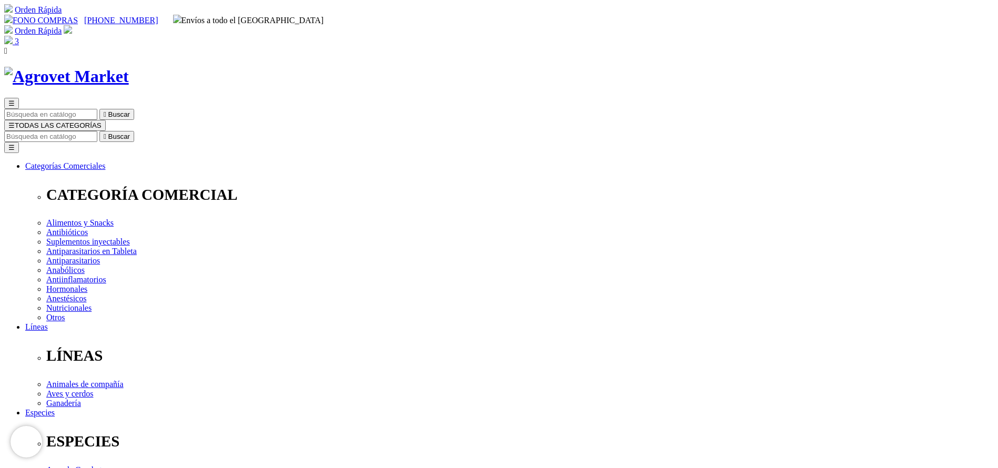
click at [13, 36] on img at bounding box center [8, 40] width 8 height 8
click at [97, 131] on input "Buscar" at bounding box center [50, 136] width 93 height 11
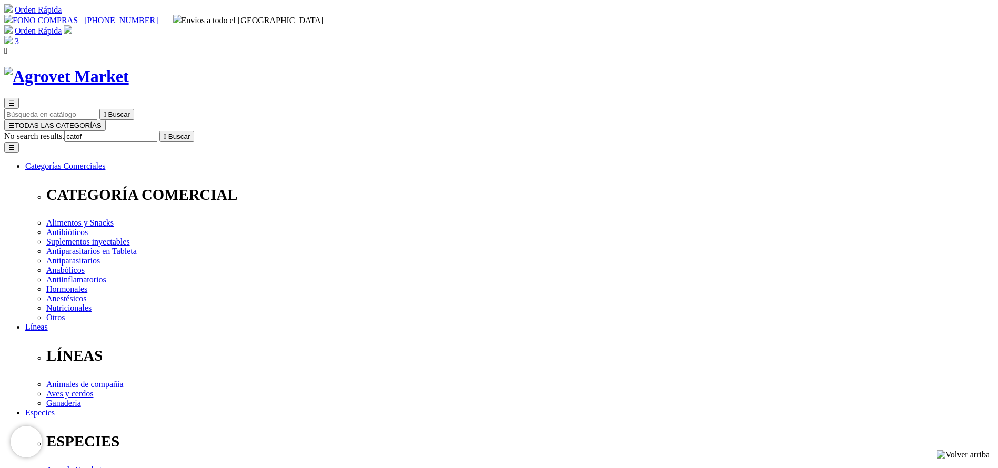
type input "catof"
click at [159, 131] on button " Buscar" at bounding box center [176, 136] width 35 height 11
select select "3"
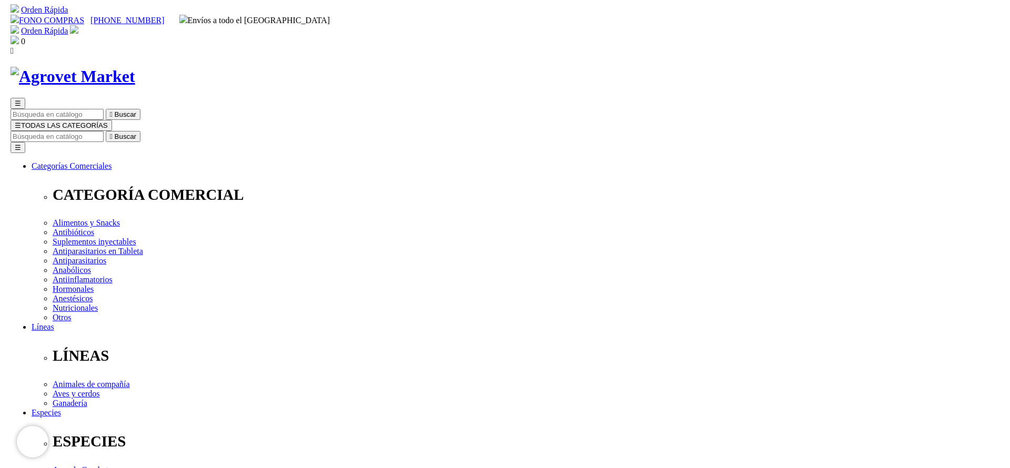
scroll to position [79, 0]
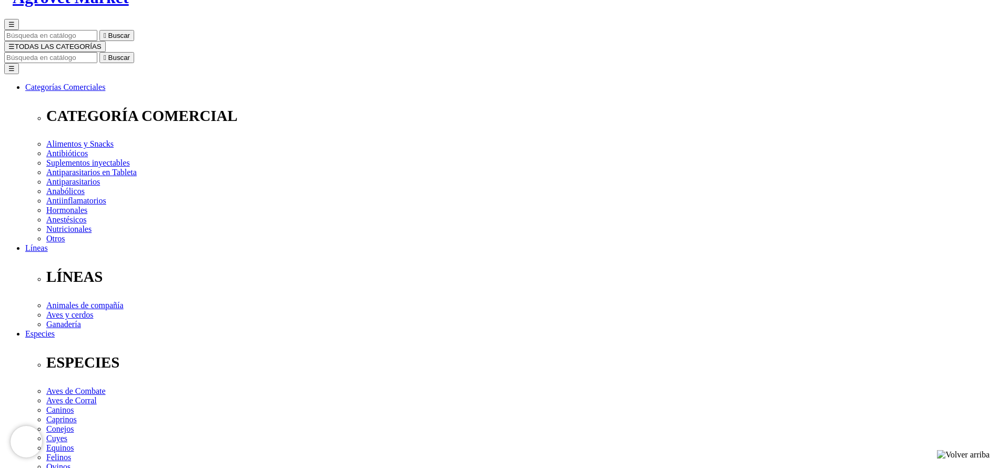
select select "3"
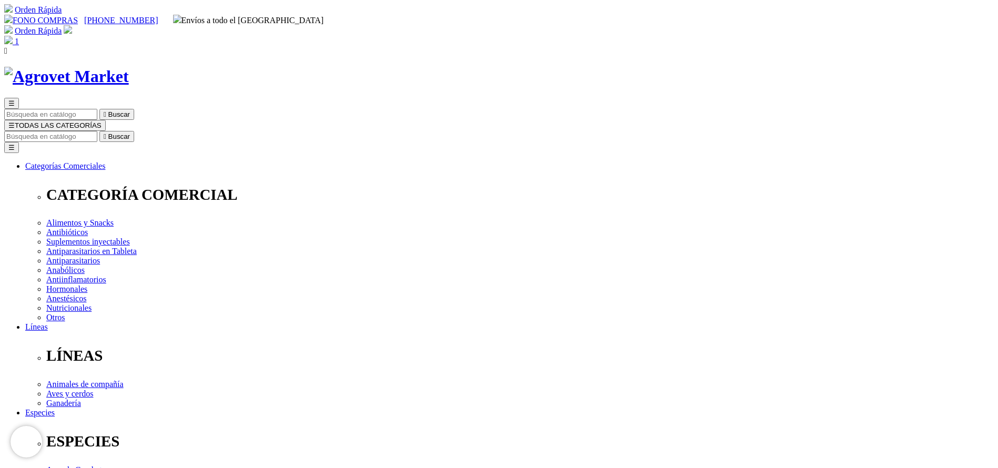
click at [97, 131] on input "Buscar" at bounding box center [50, 136] width 93 height 11
select select "3"
type input "fertim"
click at [99, 131] on button " Buscar" at bounding box center [116, 136] width 35 height 11
drag, startPoint x: 302, startPoint y: 217, endPoint x: 291, endPoint y: 218, distance: 11.1
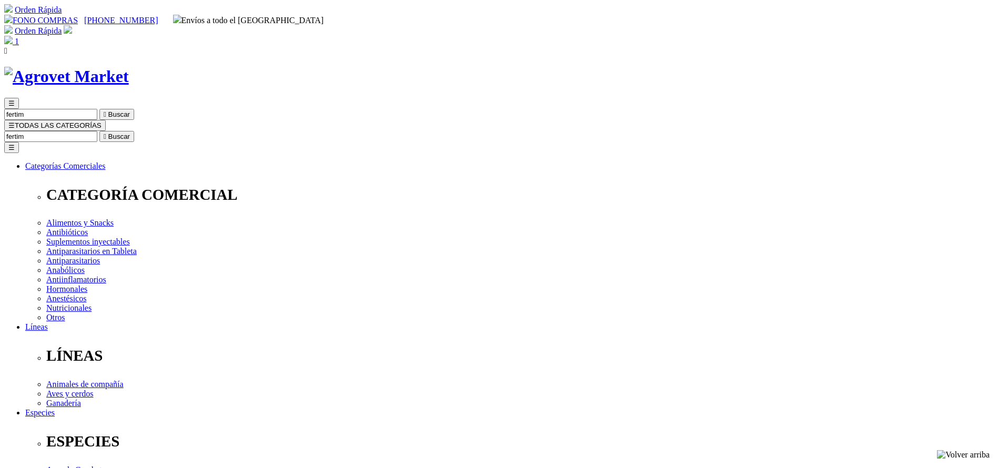
select select "3"
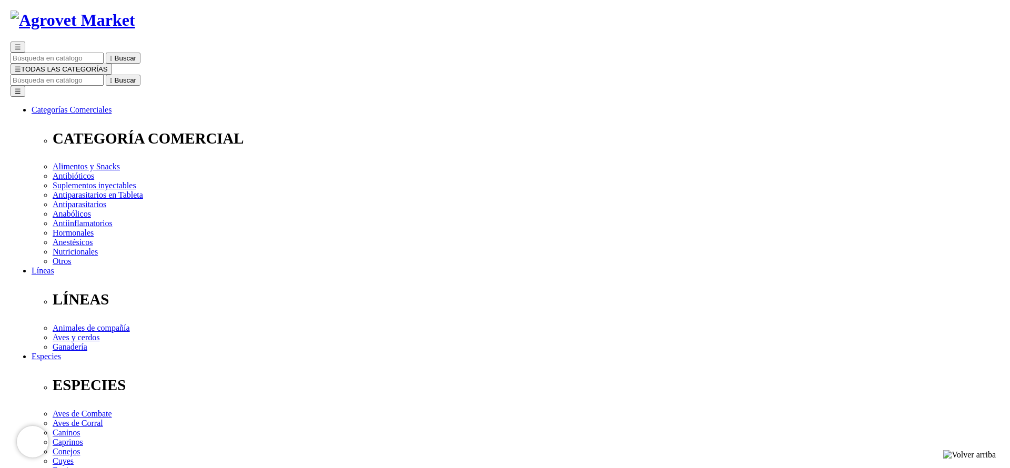
scroll to position [79, 0]
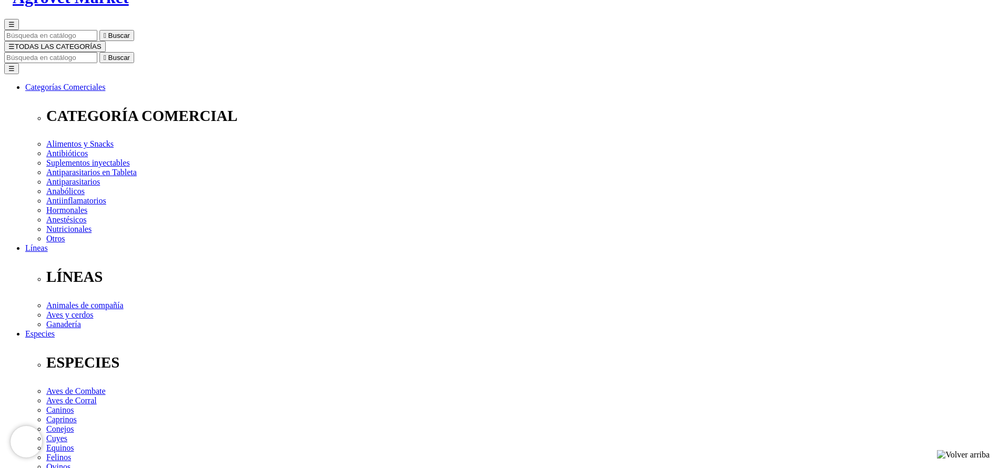
select select "3"
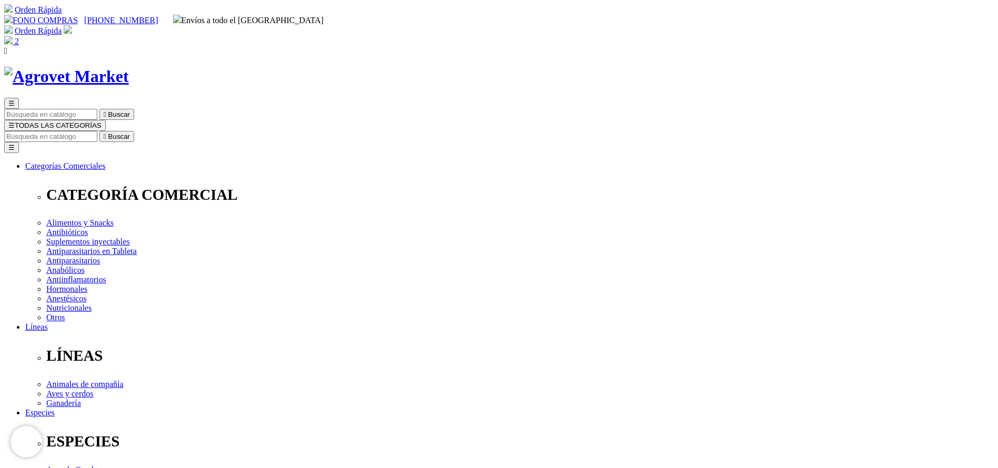
click at [97, 131] on input "Buscar" at bounding box center [50, 136] width 93 height 11
select select "3"
type input "trive"
click at [99, 131] on button " Buscar" at bounding box center [116, 136] width 35 height 11
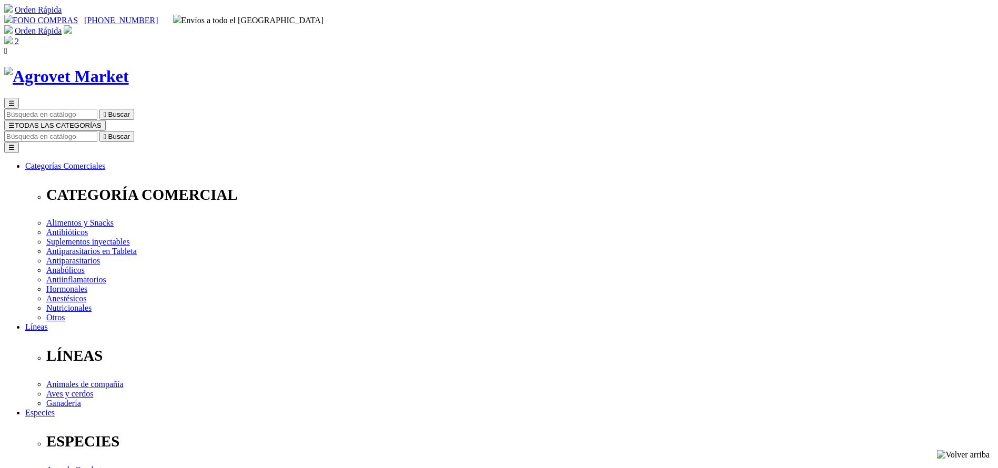
select select "414"
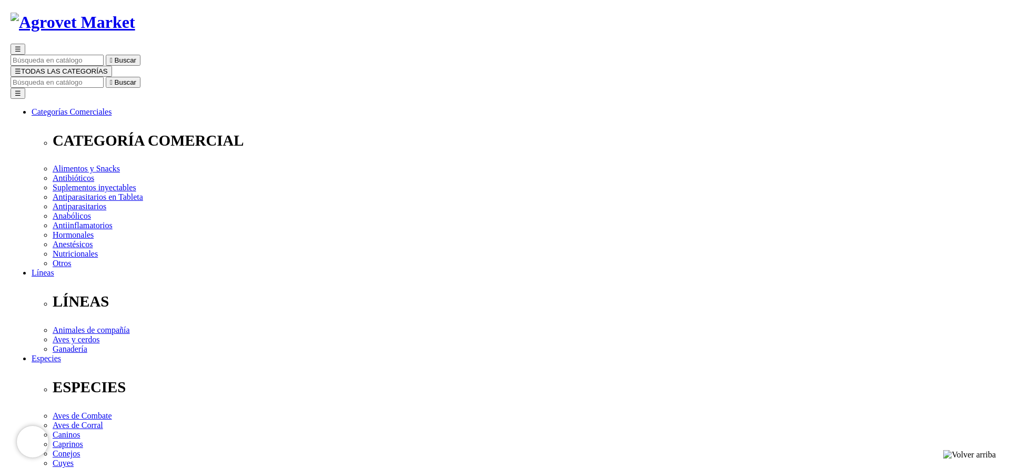
scroll to position [79, 0]
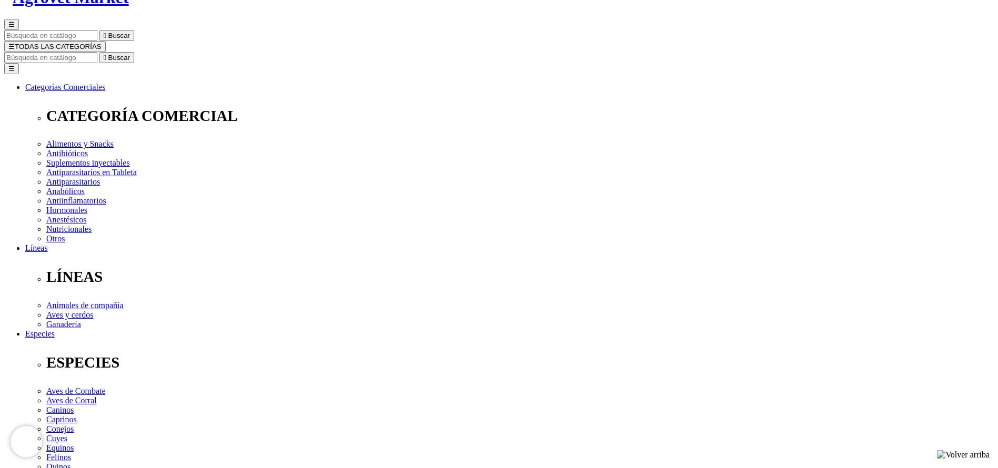
select select "414"
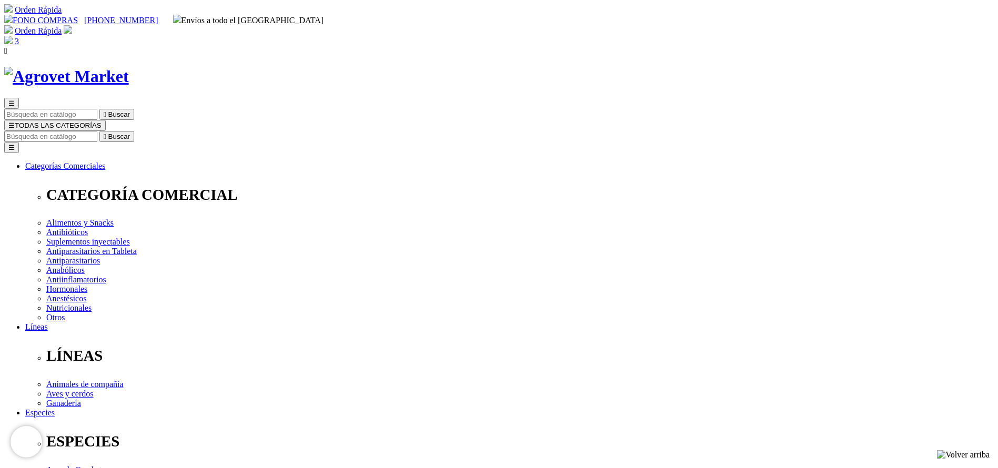
click at [97, 131] on input "Buscar" at bounding box center [50, 136] width 93 height 11
paste input "Tolfen"
type input "Tolfen}"
click at [99, 131] on button " Buscar" at bounding box center [116, 136] width 35 height 11
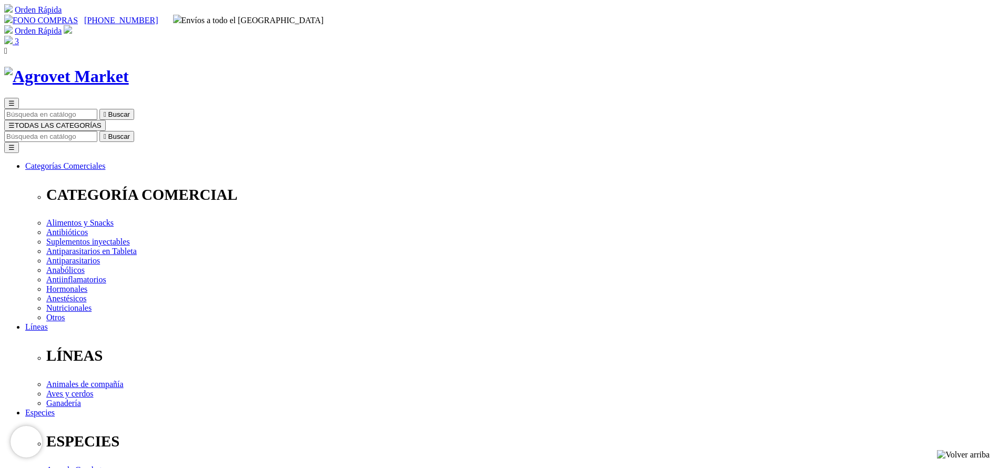
drag, startPoint x: 0, startPoint y: 0, endPoint x: 570, endPoint y: 325, distance: 655.8
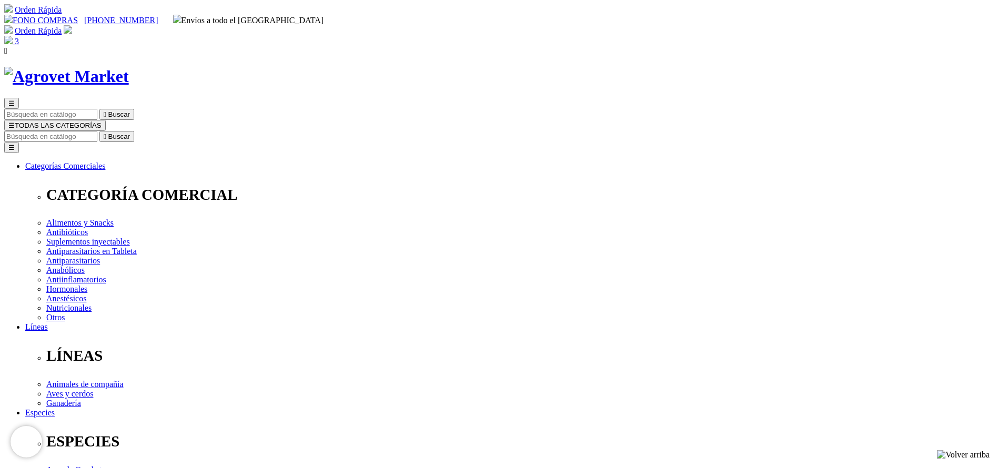
copy div "Tolfén L.A. 8%®"
click at [97, 131] on input "Buscar" at bounding box center [50, 136] width 93 height 11
type input "calcoio"
click at [99, 131] on button " Buscar" at bounding box center [116, 136] width 35 height 11
click at [97, 131] on input "calcoio" at bounding box center [50, 136] width 93 height 11
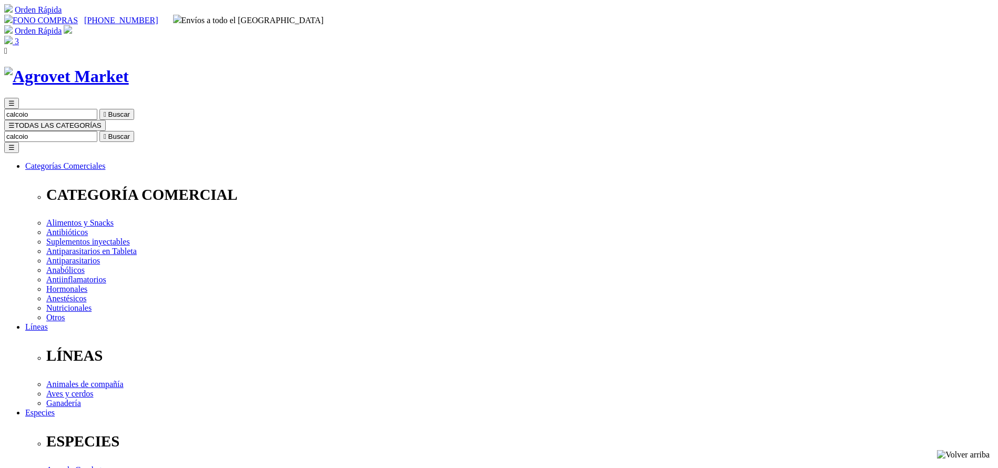
click at [97, 131] on input "calcoio" at bounding box center [50, 136] width 93 height 11
type input "calcio"
click at [99, 131] on button " Buscar" at bounding box center [116, 136] width 35 height 11
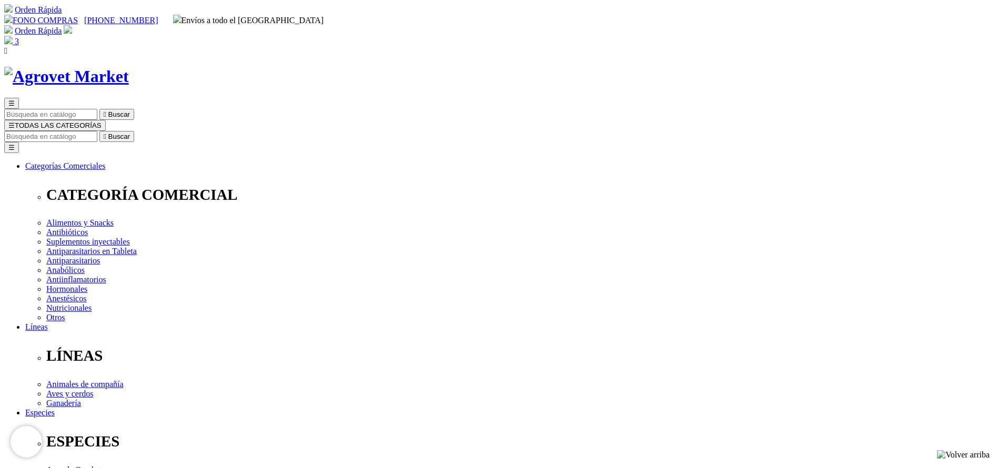
copy div "Calcio para Vacas del [PERSON_NAME]"
click at [143, 71] on div "☰  Buscar ☰ TODAS LAS CATEGORÍAS  Buscar Toggle navigation ☰ Categorías Comer…" at bounding box center [498, 413] width 989 height 692
click at [97, 131] on input "Buscar" at bounding box center [50, 136] width 93 height 11
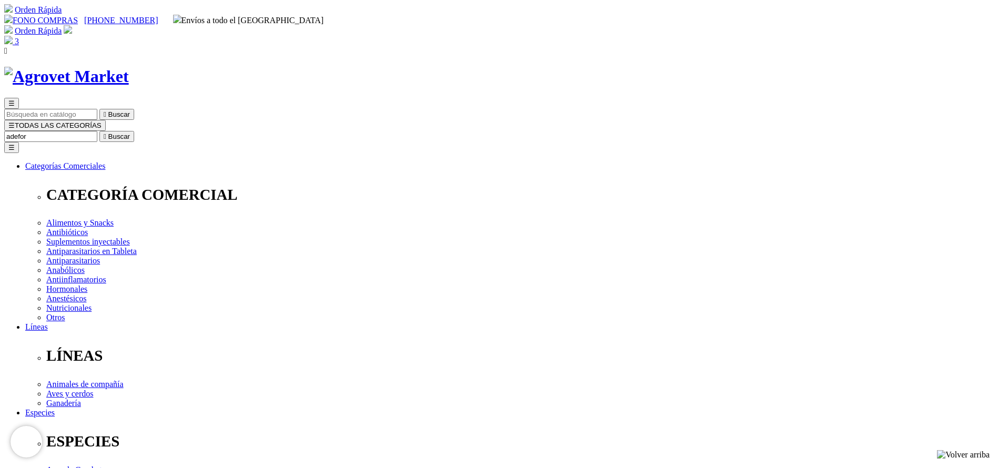
type input "adefor"
click at [99, 131] on button " Buscar" at bounding box center [116, 136] width 35 height 11
click at [19, 37] on span "3" at bounding box center [17, 41] width 4 height 9
click at [97, 131] on input "Buscar" at bounding box center [50, 136] width 93 height 11
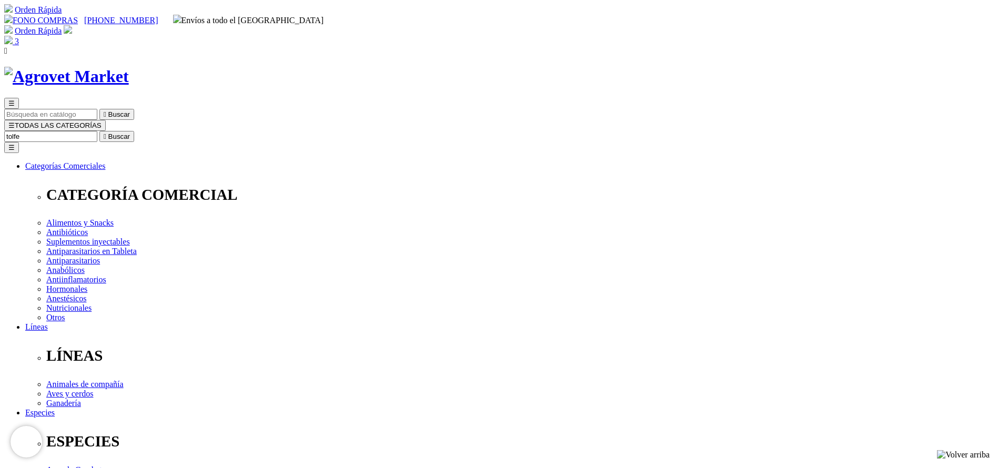
type input "tolfe"
click at [99, 131] on button " Buscar" at bounding box center [116, 136] width 35 height 11
drag, startPoint x: 0, startPoint y: 0, endPoint x: 599, endPoint y: 322, distance: 680.0
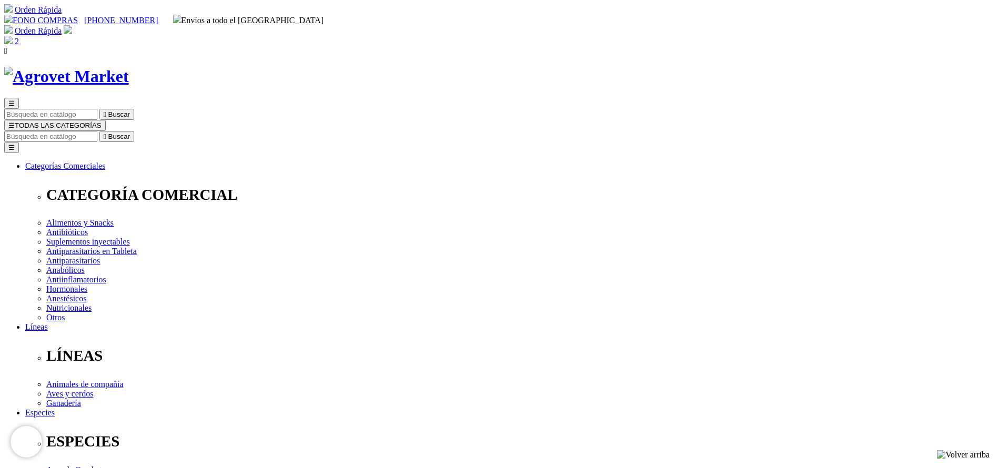
click at [97, 131] on input "Buscar" at bounding box center [50, 136] width 93 height 11
type input "adefor"
click at [159, 131] on button " Buscar" at bounding box center [176, 136] width 35 height 11
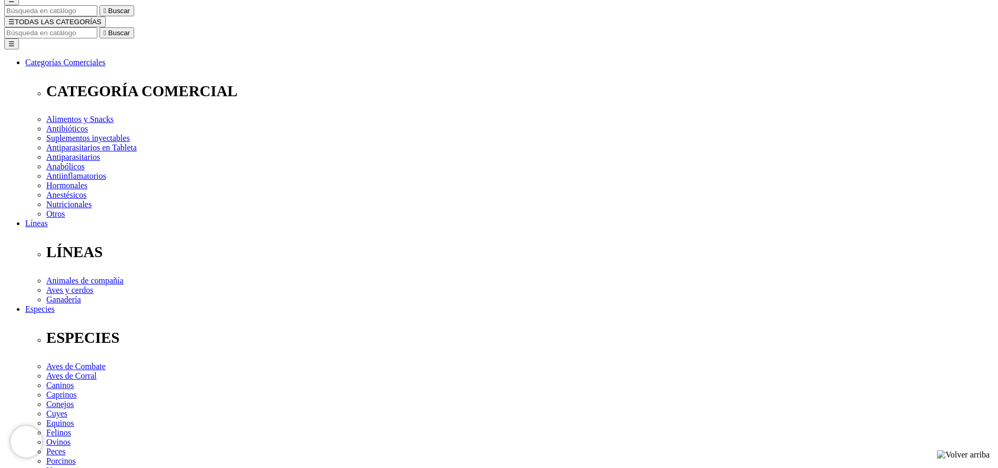
scroll to position [79, 0]
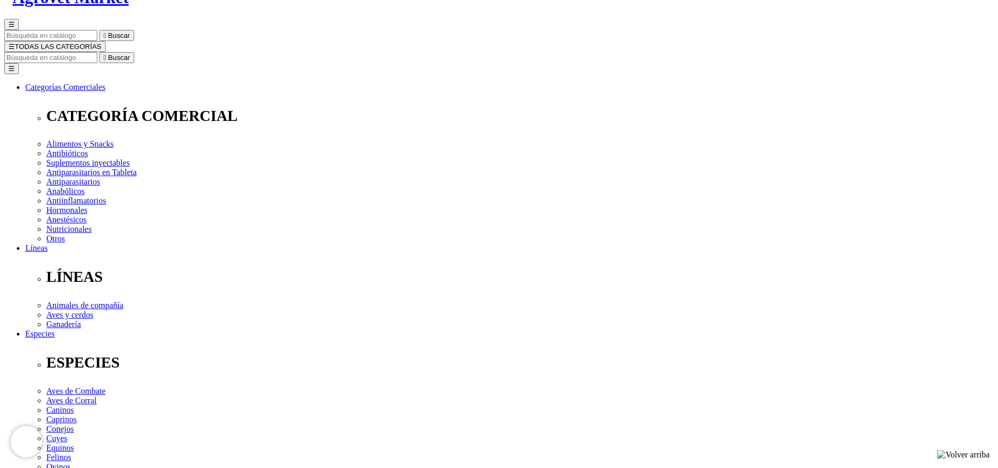
copy div "Adefortex®500/75/50"
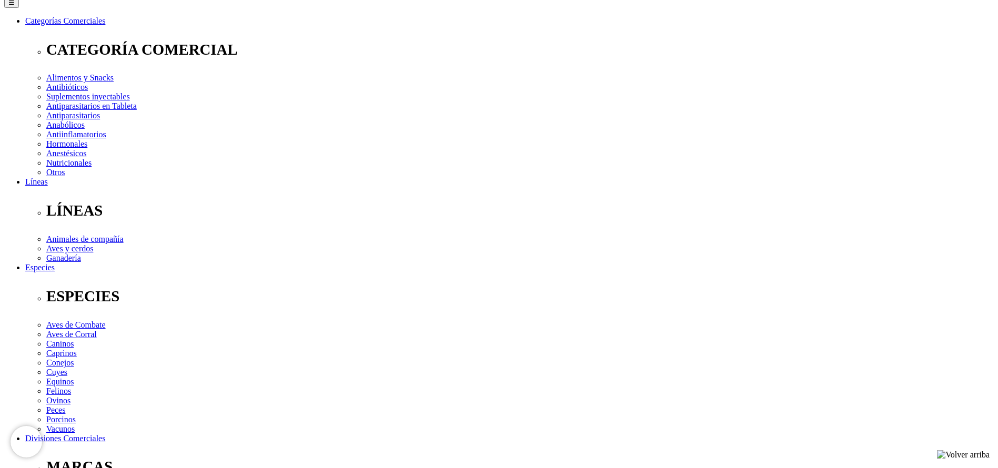
scroll to position [237, 0]
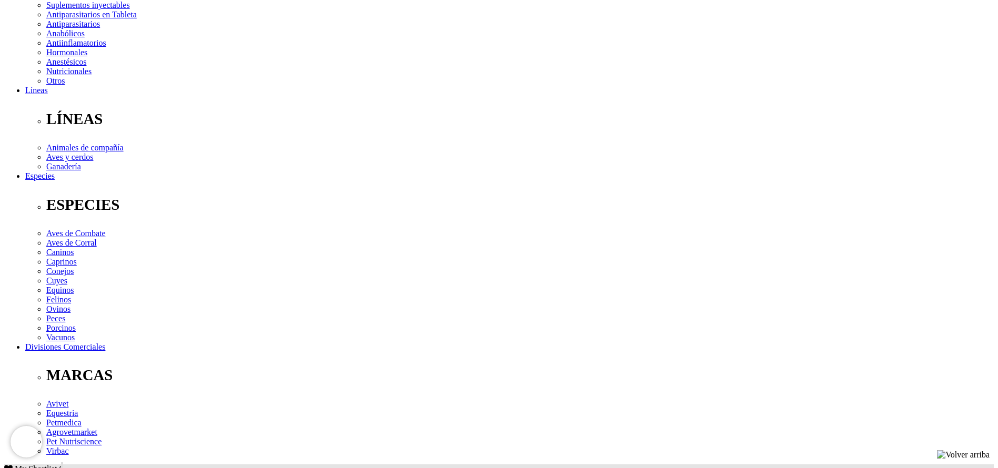
drag, startPoint x: 254, startPoint y: 311, endPoint x: 248, endPoint y: 308, distance: 6.6
copy div "Cada 100 mL contienen Vitamina A (retinol palmitato) 50,000,000 U.I., Vitamina …"
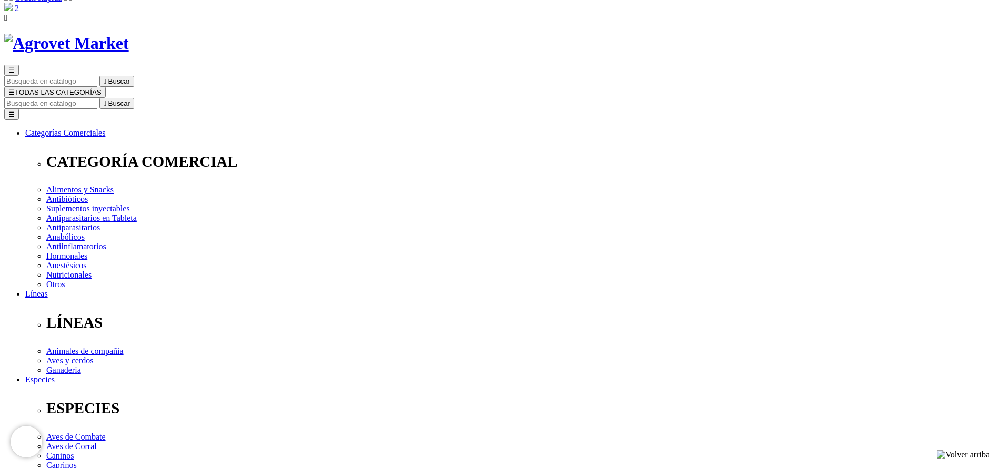
scroll to position [0, 0]
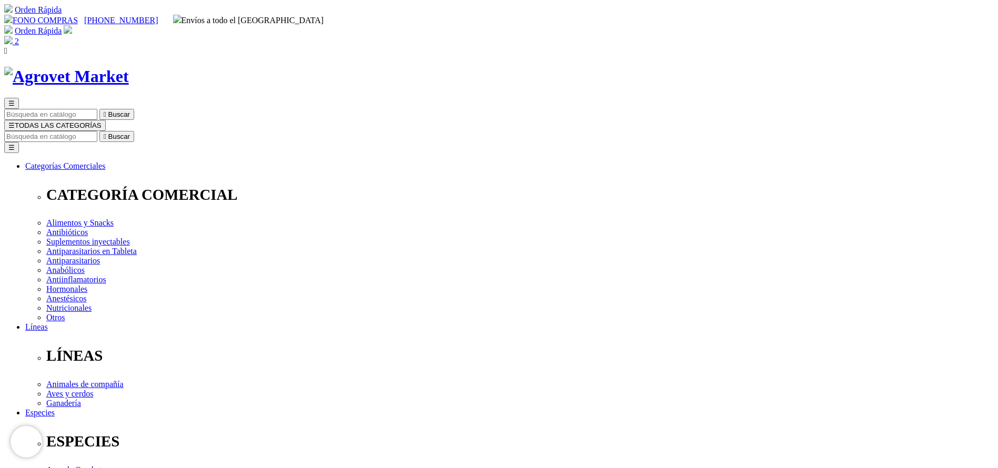
click at [97, 131] on input "Buscar" at bounding box center [50, 136] width 93 height 11
click at [97, 131] on input "tol" at bounding box center [50, 136] width 93 height 11
type input "buta"
click at [99, 131] on button " Buscar" at bounding box center [116, 136] width 35 height 11
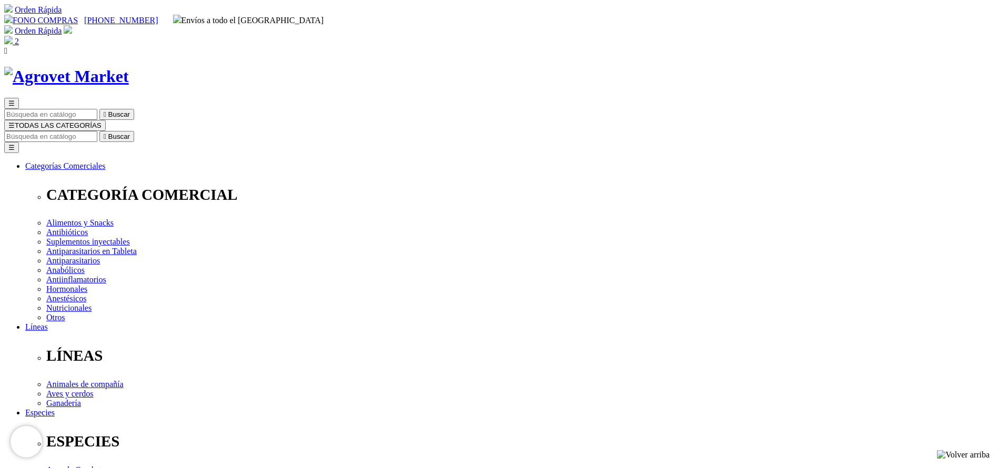
drag, startPoint x: 559, startPoint y: 319, endPoint x: 559, endPoint y: 330, distance: 10.5
select select "4"
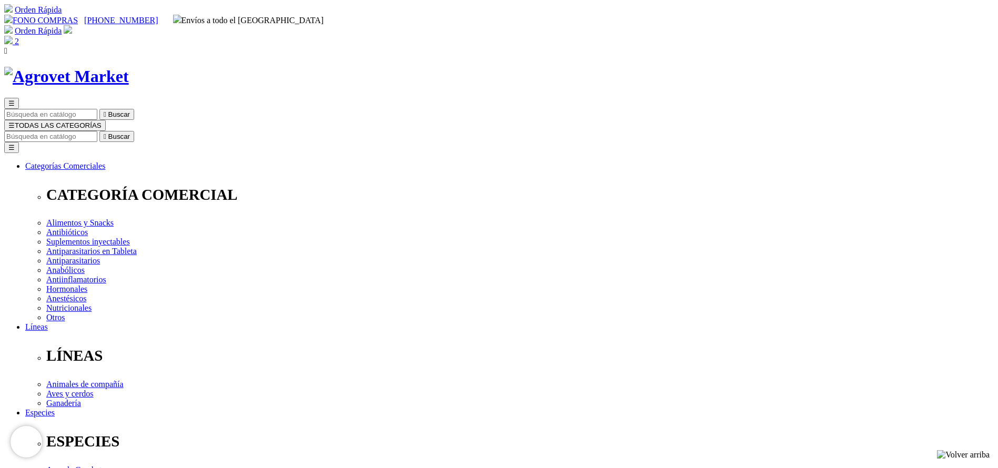
copy div "S/189.00"
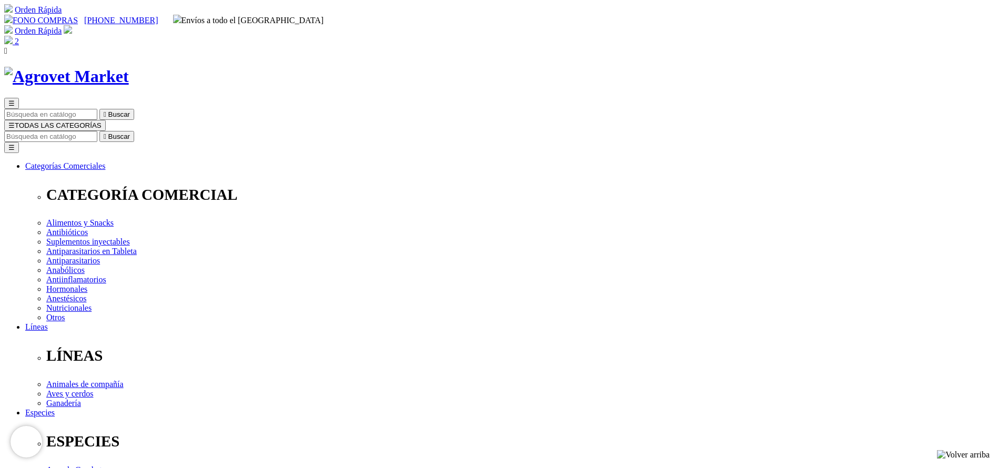
select select "3"
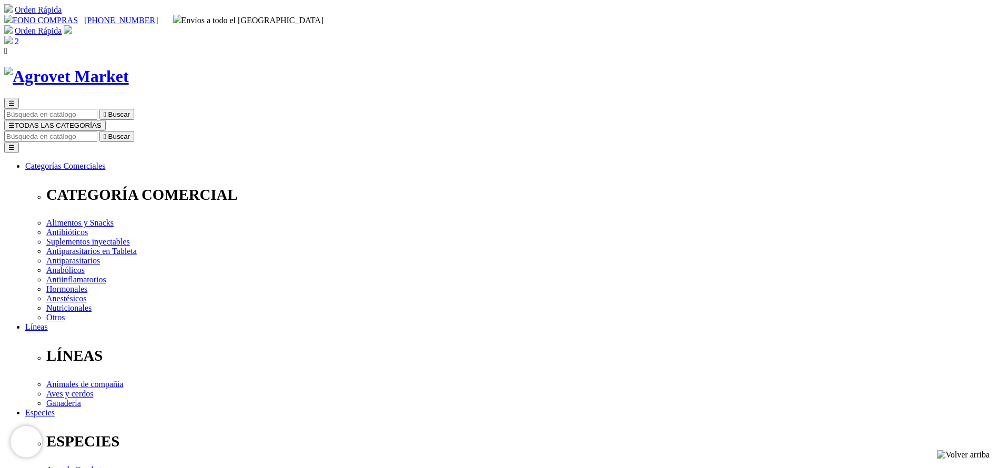
copy div "S/81.00"
click at [97, 131] on input "buta" at bounding box center [50, 136] width 93 height 11
type input "power"
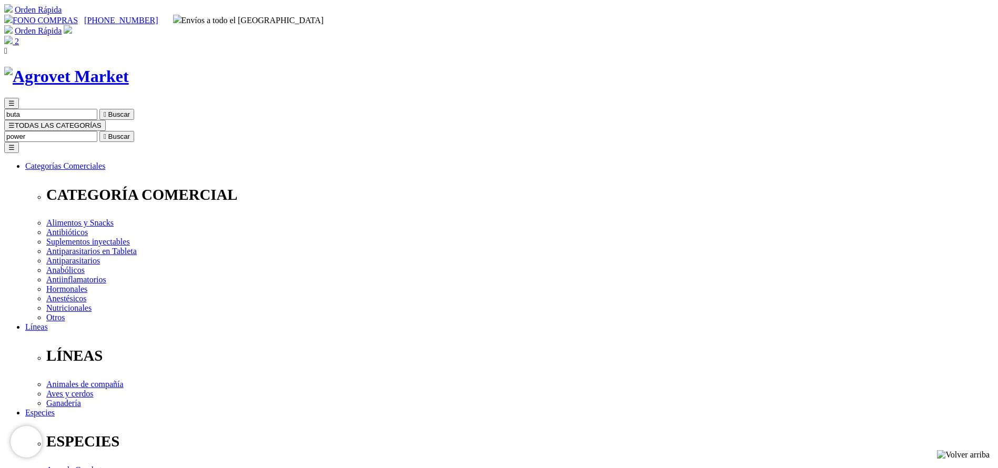
click at [99, 131] on button " Buscar" at bounding box center [116, 136] width 35 height 11
click at [97, 131] on input "power" at bounding box center [50, 136] width 93 height 11
type input "modi"
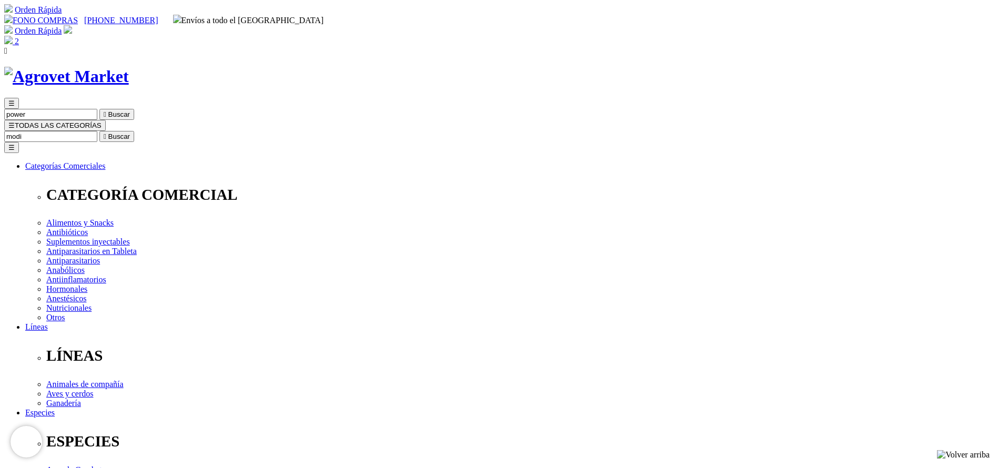
click at [99, 131] on button " Buscar" at bounding box center [116, 136] width 35 height 11
select select "4"
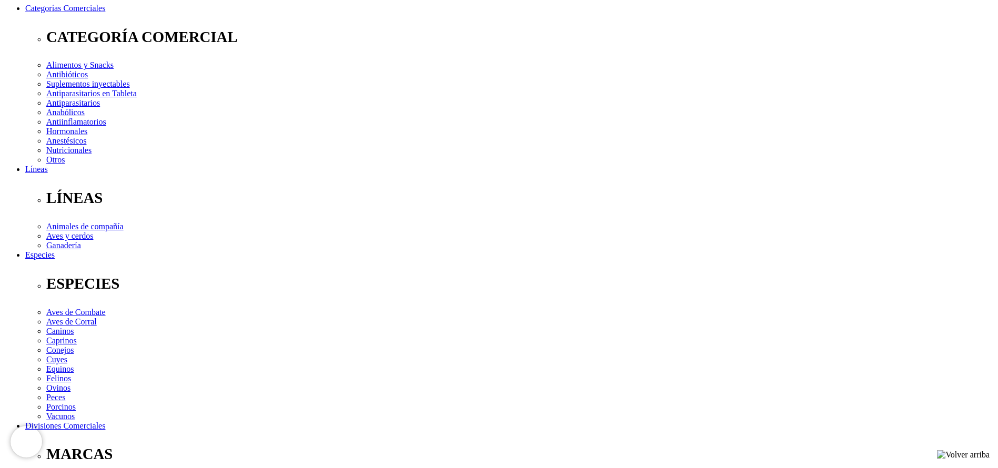
select select "4"
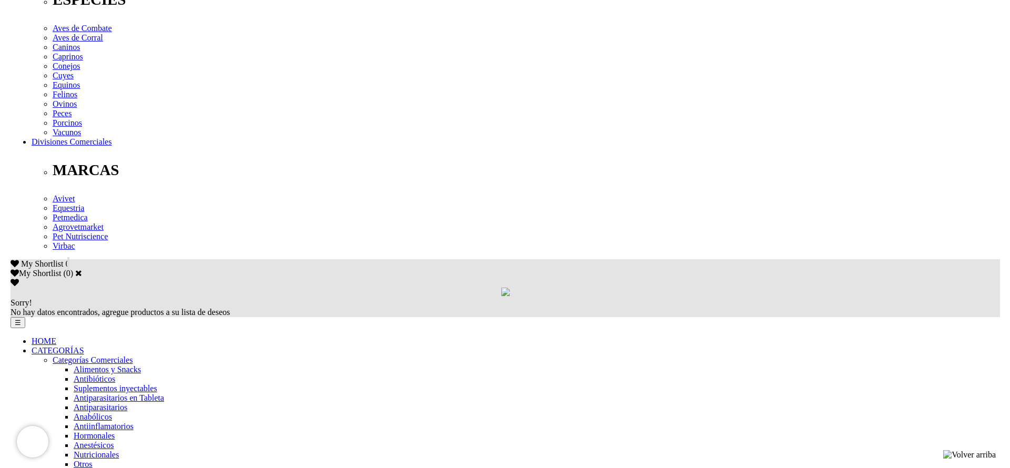
scroll to position [205, 0]
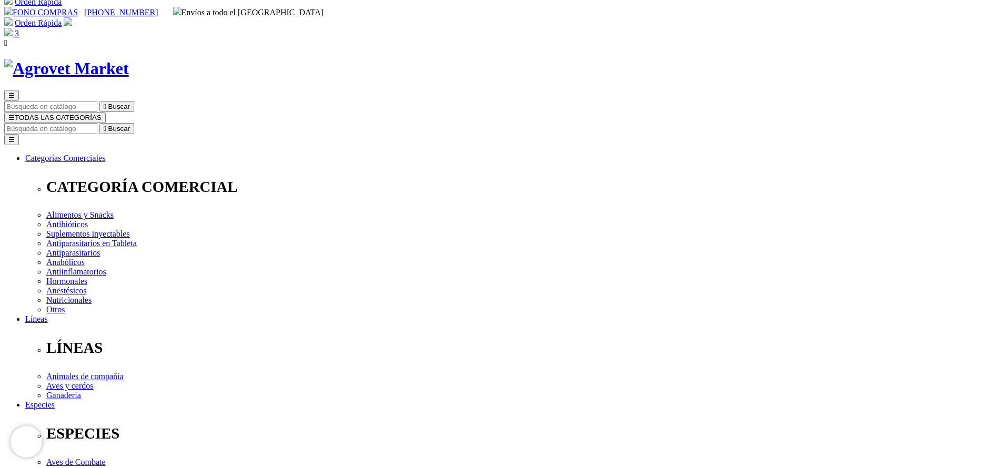
scroll to position [0, 0]
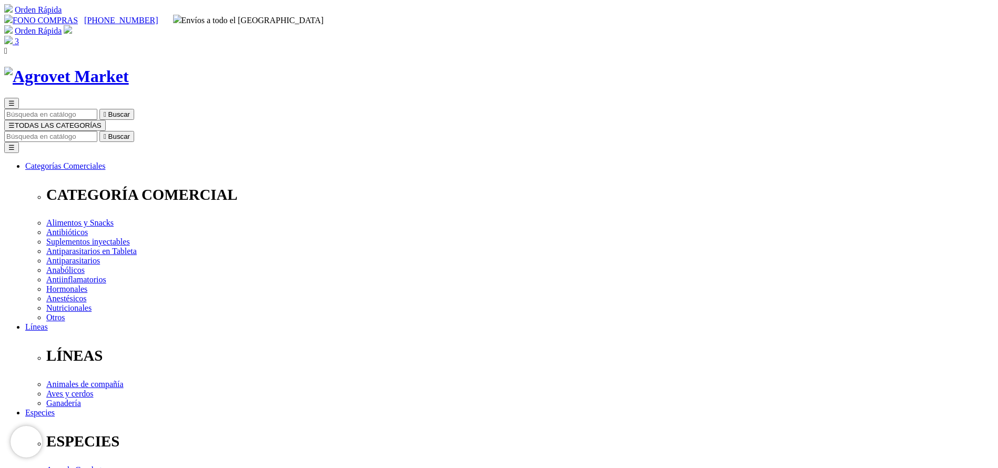
click at [97, 131] on input "Buscar" at bounding box center [50, 136] width 93 height 11
select select "4"
type input "doram"
click at [99, 131] on button " Buscar" at bounding box center [116, 136] width 35 height 11
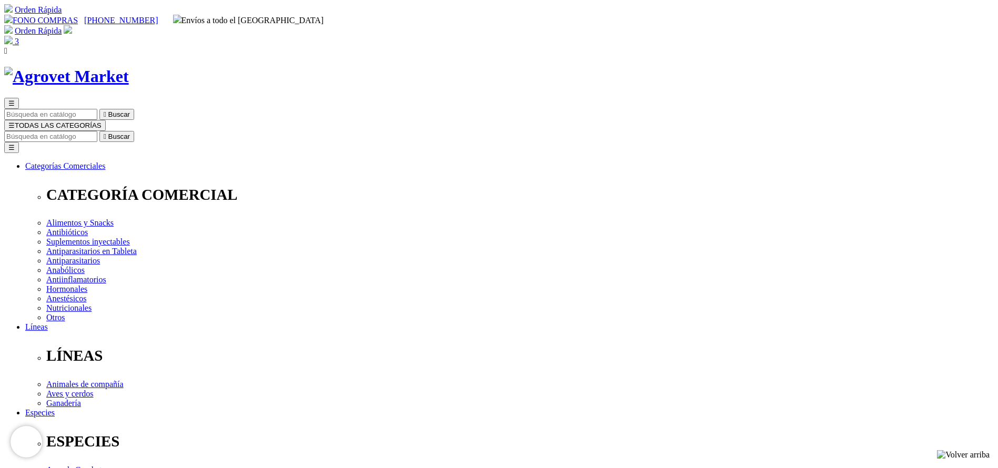
drag, startPoint x: 0, startPoint y: 0, endPoint x: 621, endPoint y: 324, distance: 700.3
select select "4"
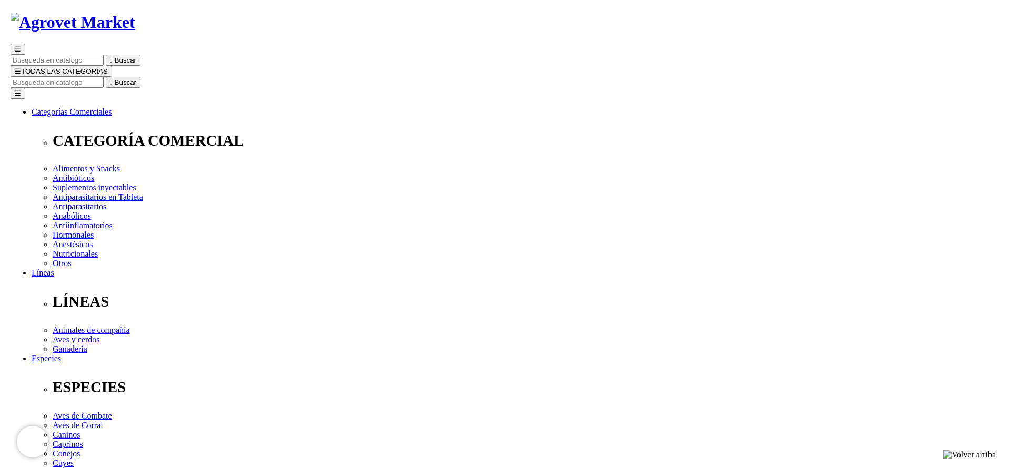
scroll to position [79, 0]
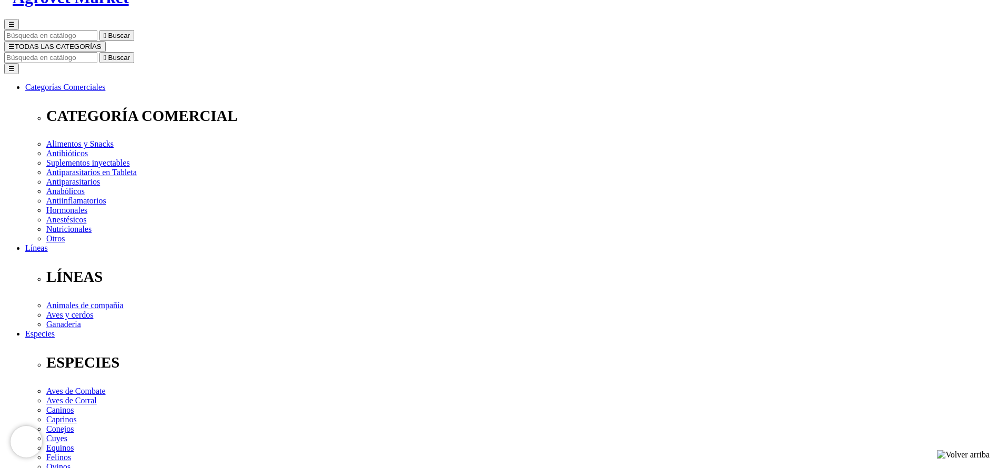
select select "4"
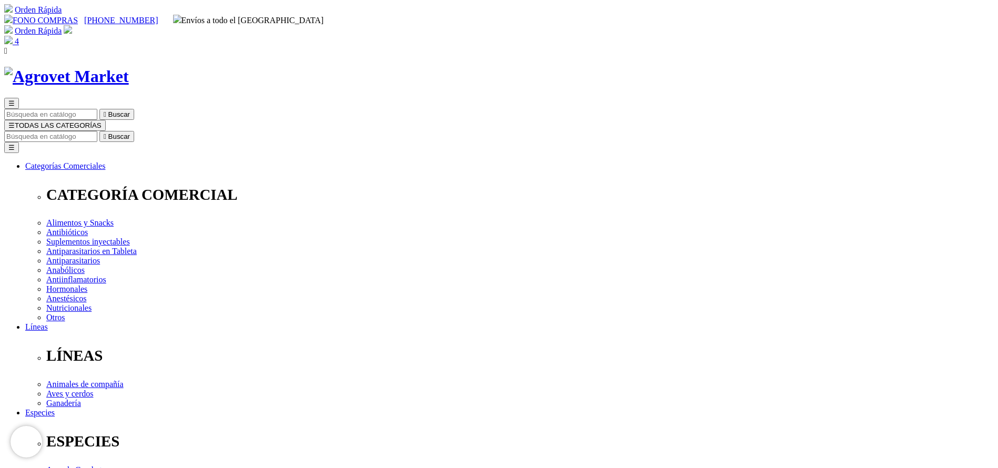
click at [97, 131] on input "Buscar" at bounding box center [50, 136] width 93 height 11
type input "d"
select select "4"
type input "dura"
click at [99, 131] on button " Buscar" at bounding box center [116, 136] width 35 height 11
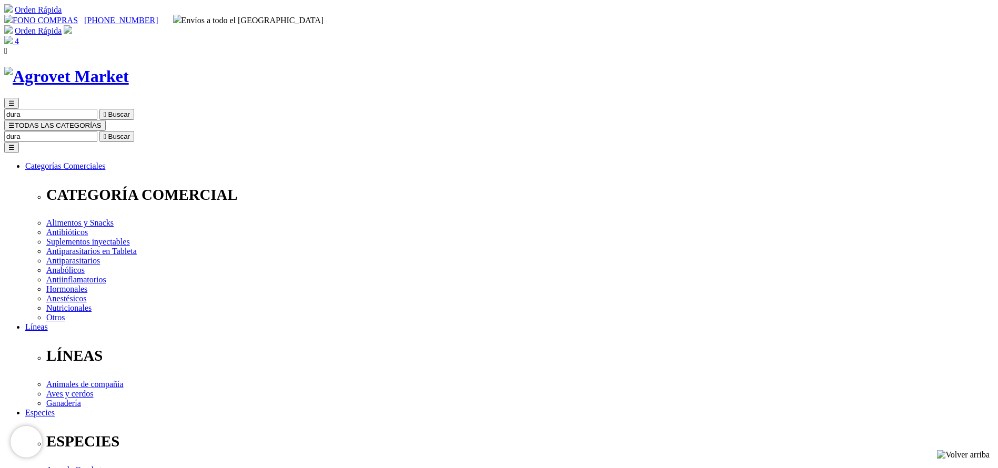
drag, startPoint x: 661, startPoint y: 327, endPoint x: 655, endPoint y: 330, distance: 6.6
select select "4"
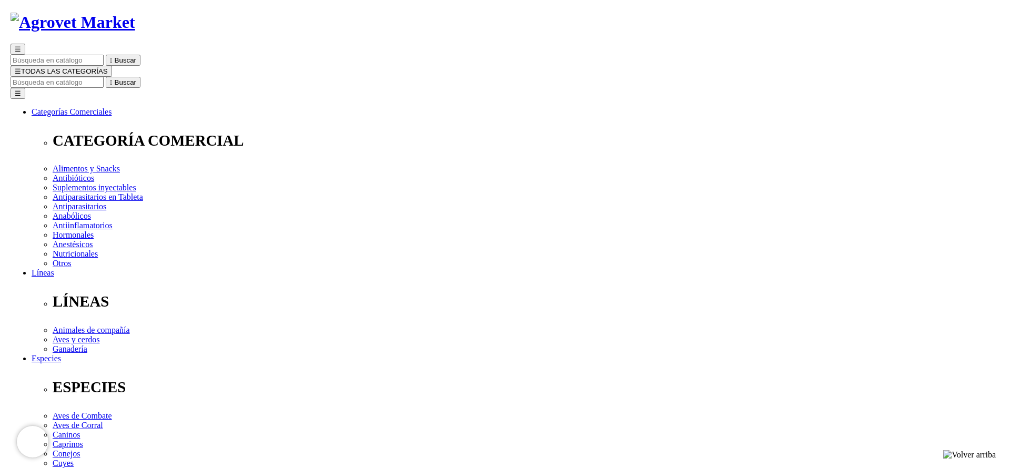
scroll to position [79, 0]
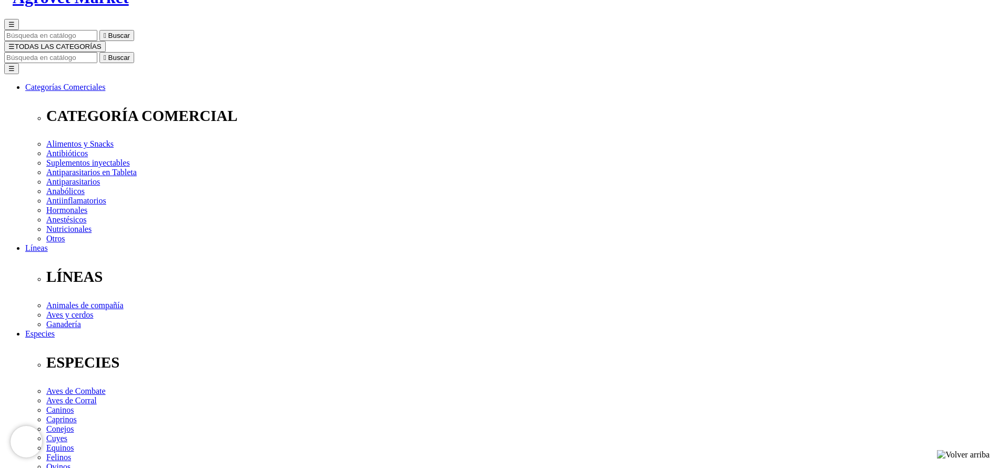
select select "4"
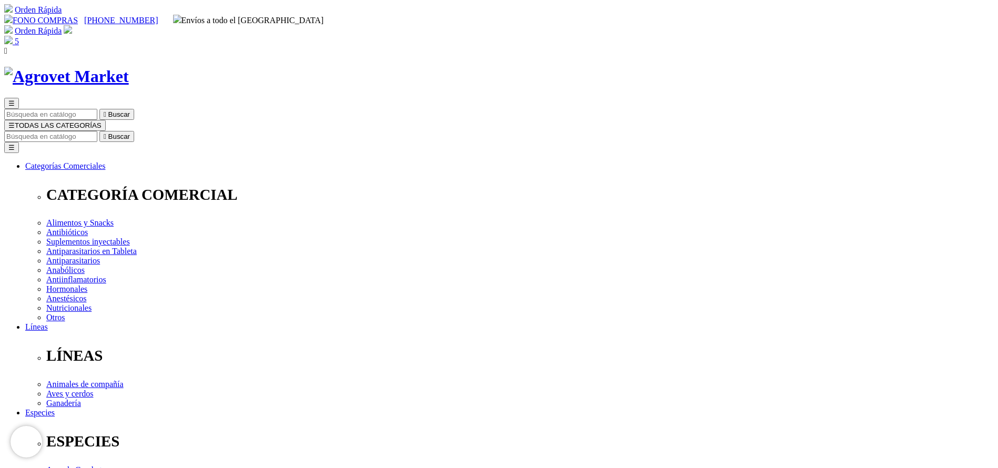
select select "4"
click at [97, 131] on input "Buscar" at bounding box center [50, 136] width 93 height 11
type input "combio"
click at [99, 131] on button " Buscar" at bounding box center [116, 136] width 35 height 11
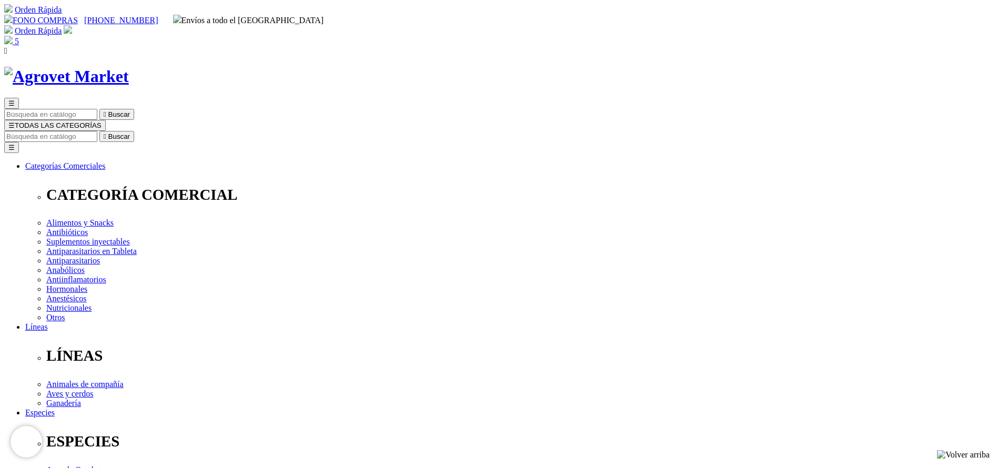
drag, startPoint x: 0, startPoint y: 0, endPoint x: 633, endPoint y: 328, distance: 712.5
select select "3"
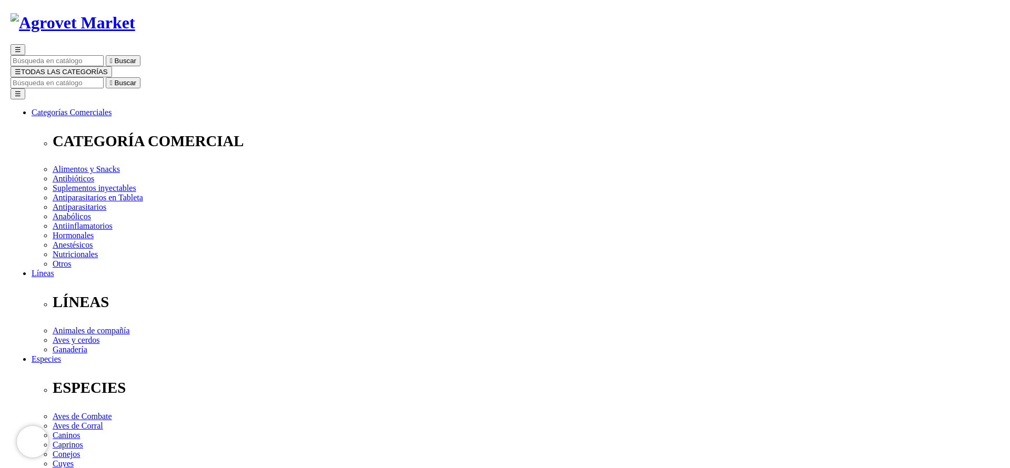
scroll to position [79, 0]
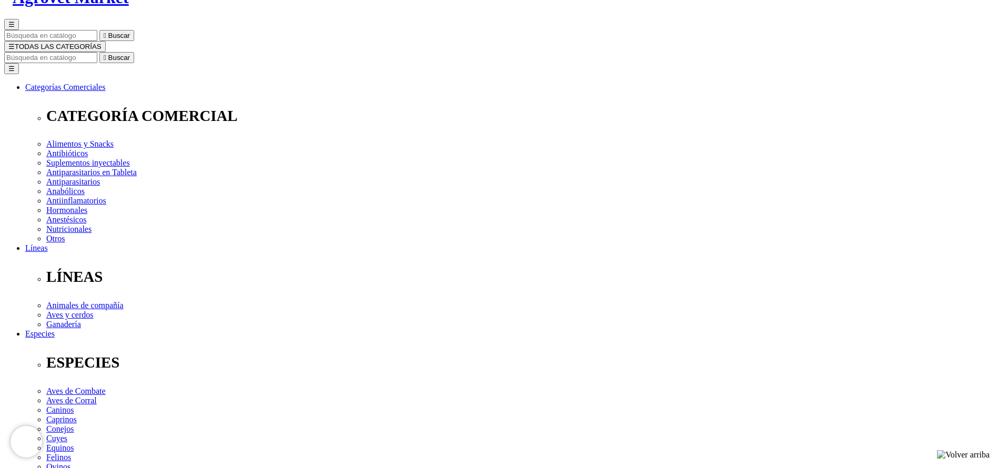
select select "3"
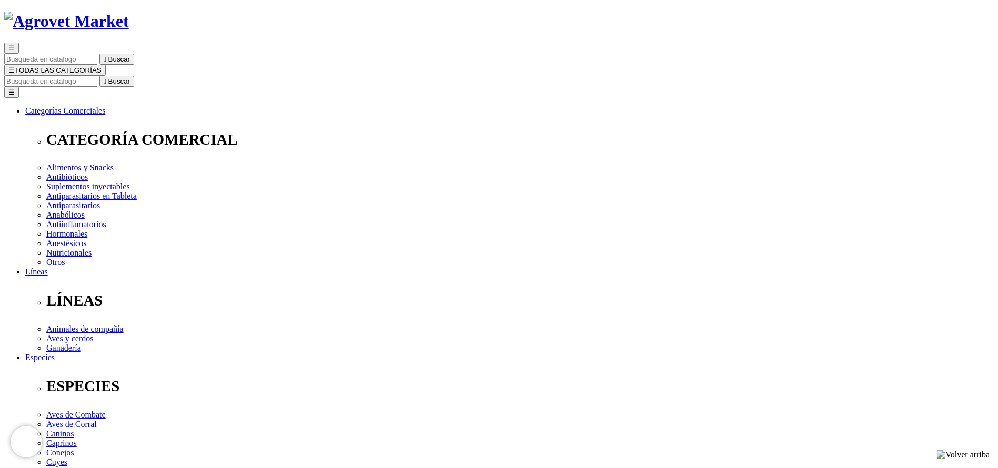
scroll to position [79, 0]
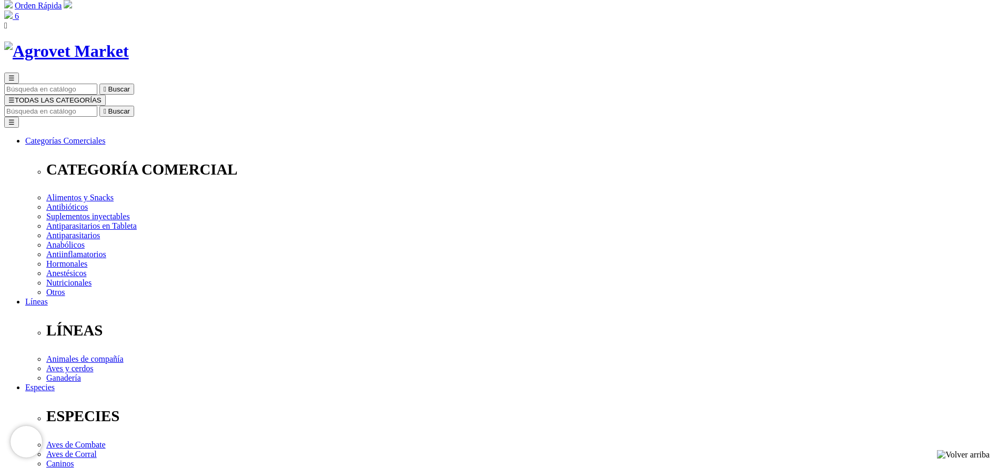
scroll to position [0, 0]
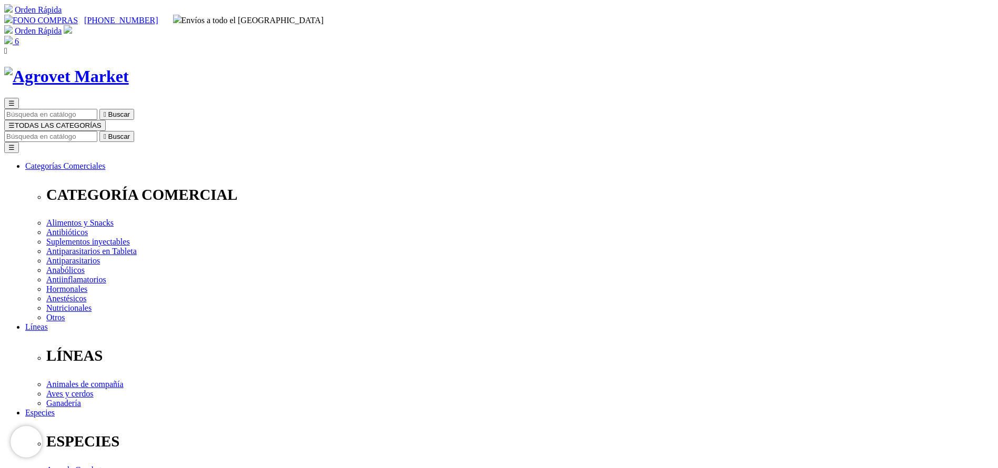
click at [625, 98] on div "☰  Buscar ☰ TODAS LAS CATEGORÍAS  Buscar Toggle navigation ☰ Categorías Comer…" at bounding box center [498, 428] width 989 height 661
click at [97, 131] on input "Buscar" at bounding box center [50, 136] width 93 height 11
type input "respi"
click at [99, 131] on button " Buscar" at bounding box center [116, 136] width 35 height 11
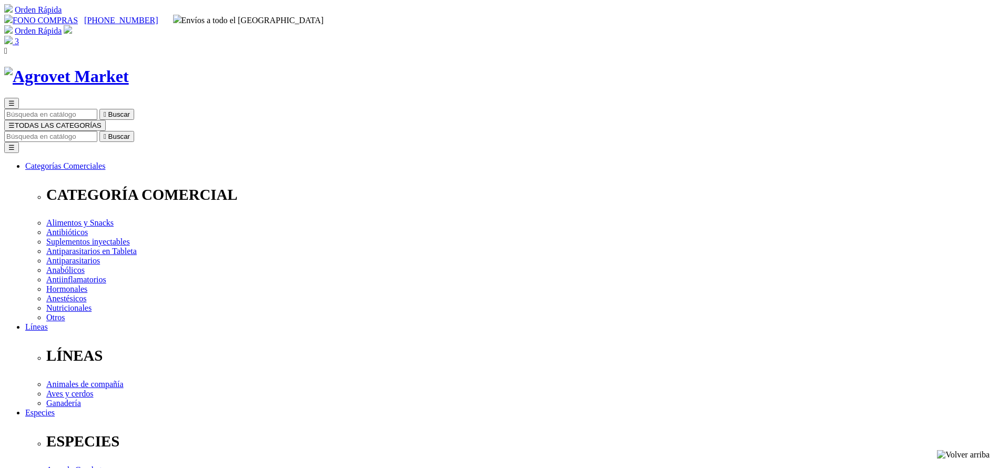
select select "4"
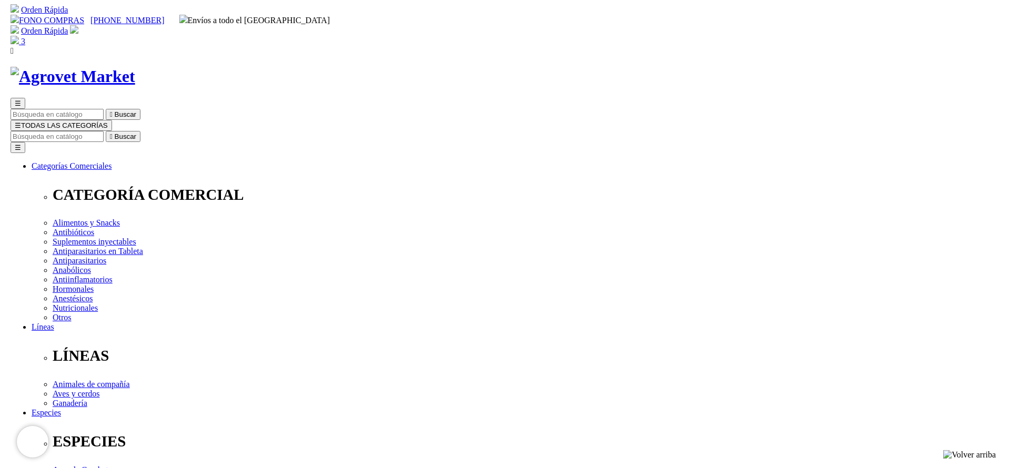
scroll to position [79, 0]
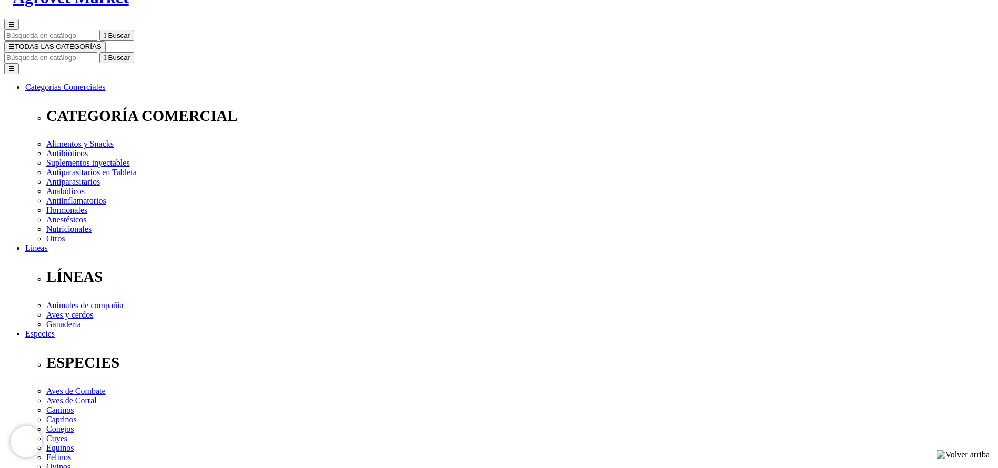
select select "4"
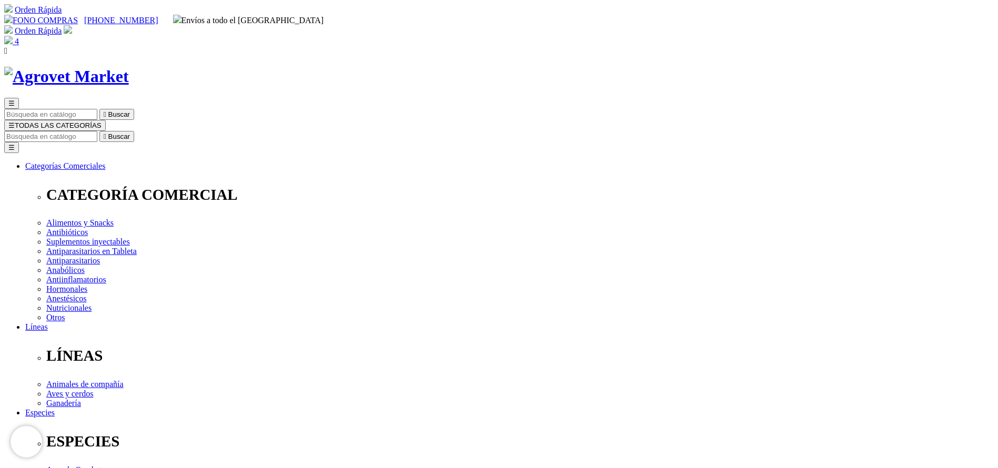
drag, startPoint x: 756, startPoint y: 166, endPoint x: 793, endPoint y: 171, distance: 37.8
click at [97, 131] on input "Buscar" at bounding box center [50, 136] width 93 height 11
type input "tylo"
click at [99, 131] on button " Buscar" at bounding box center [116, 136] width 35 height 11
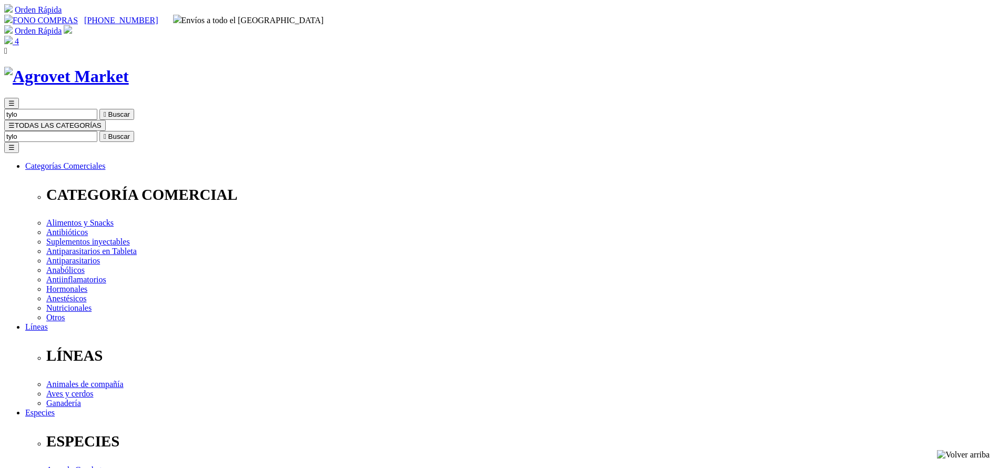
copy div "Tylo-Combisone®"
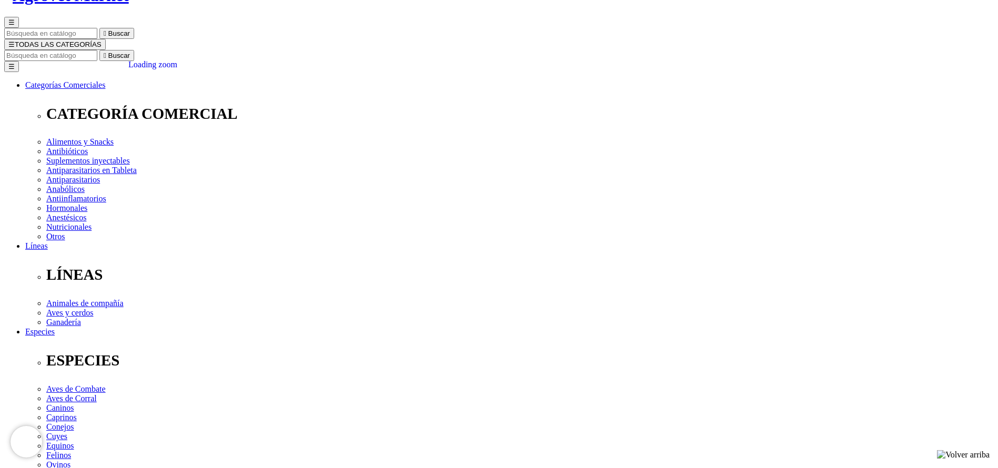
scroll to position [237, 0]
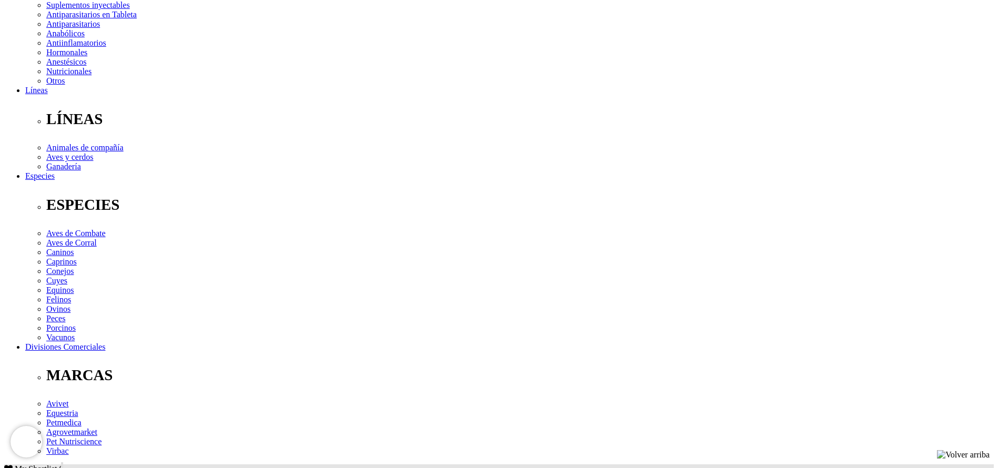
copy div "Lore ip dolorsitame c adipiscing el seddoeiusmo temporin utl etdoloremagnaal en…"
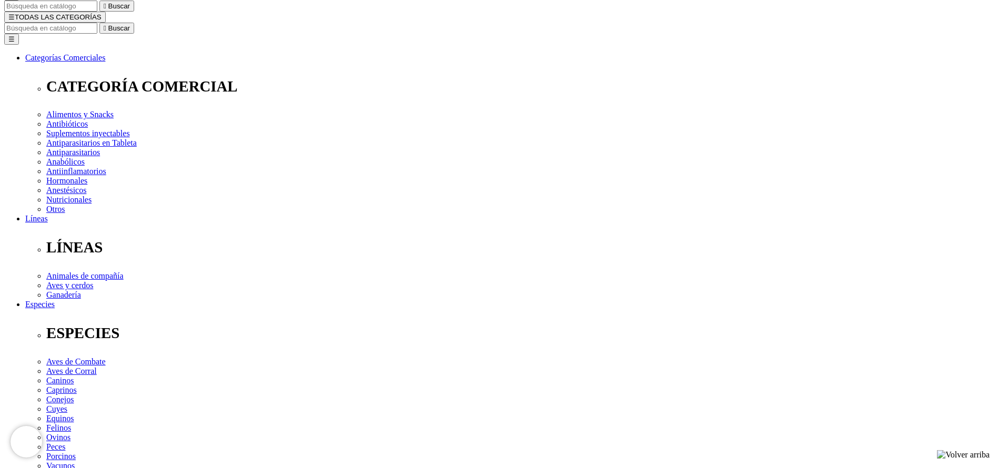
scroll to position [0, 0]
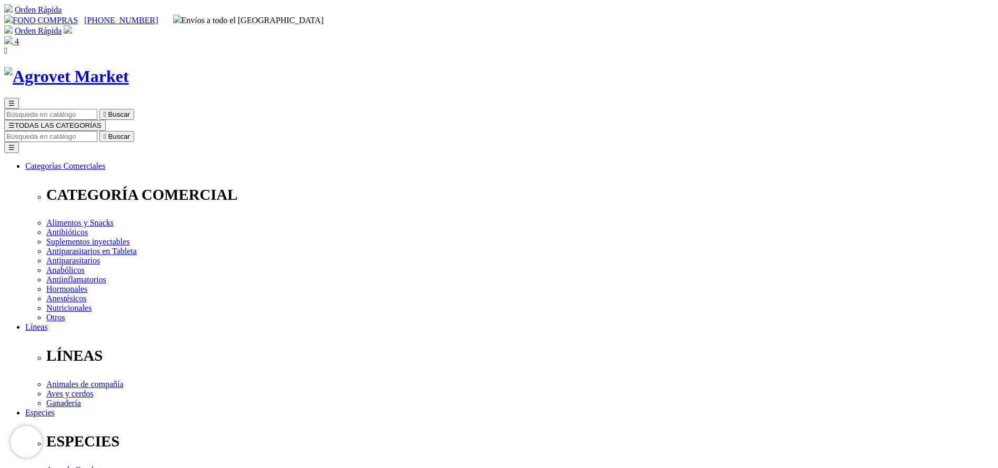
click at [19, 37] on span "4" at bounding box center [17, 41] width 4 height 9
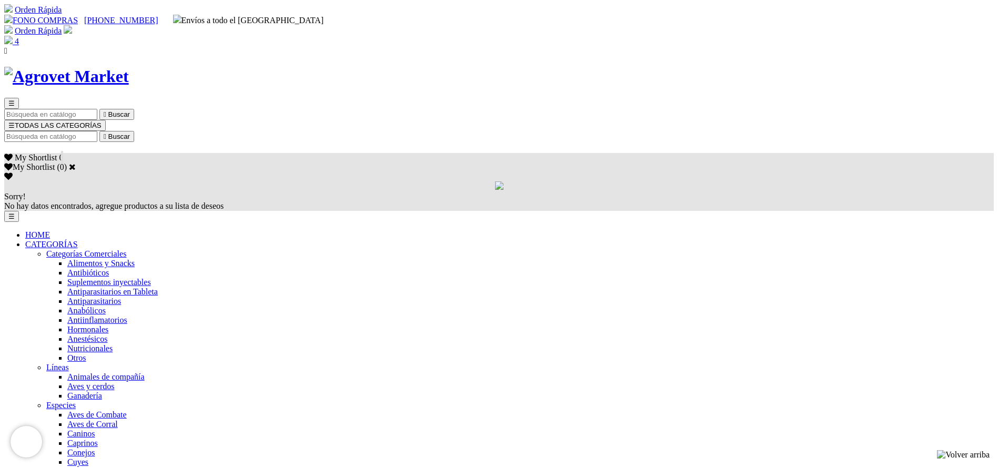
select select "3"
